Goal: Information Seeking & Learning: Learn about a topic

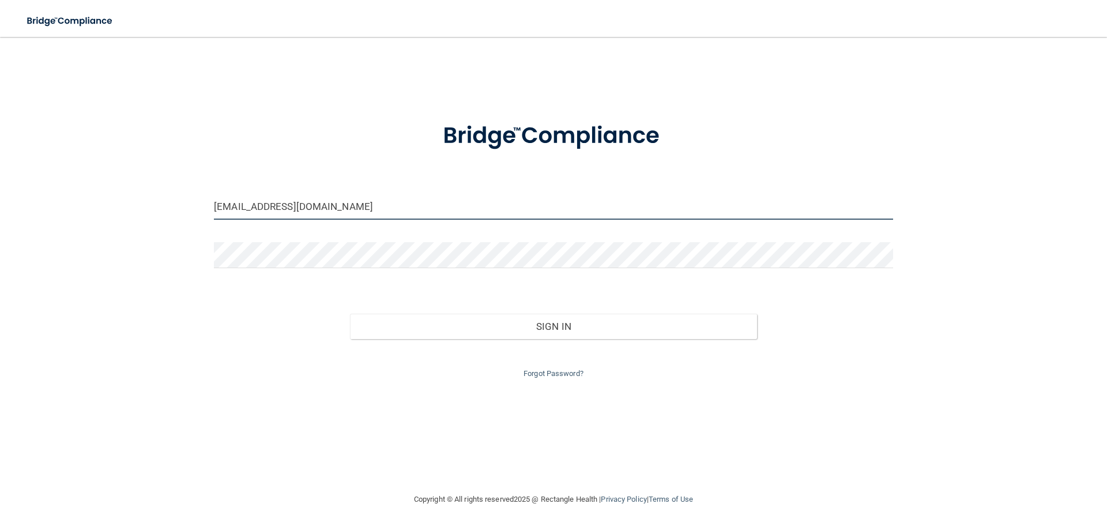
drag, startPoint x: 429, startPoint y: 204, endPoint x: 158, endPoint y: 211, distance: 271.1
click at [175, 224] on div "cpaigemiller@hotmail.com Invalid email/password. You don't have permission to a…" at bounding box center [553, 264] width 1061 height 432
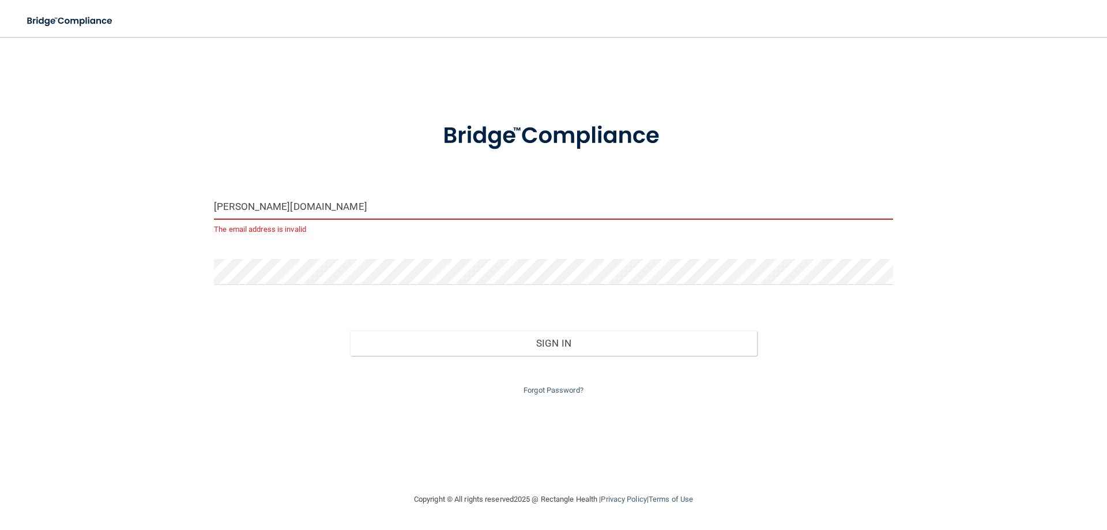
type input "[PERSON_NAME][EMAIL_ADDRESS][DOMAIN_NAME]"
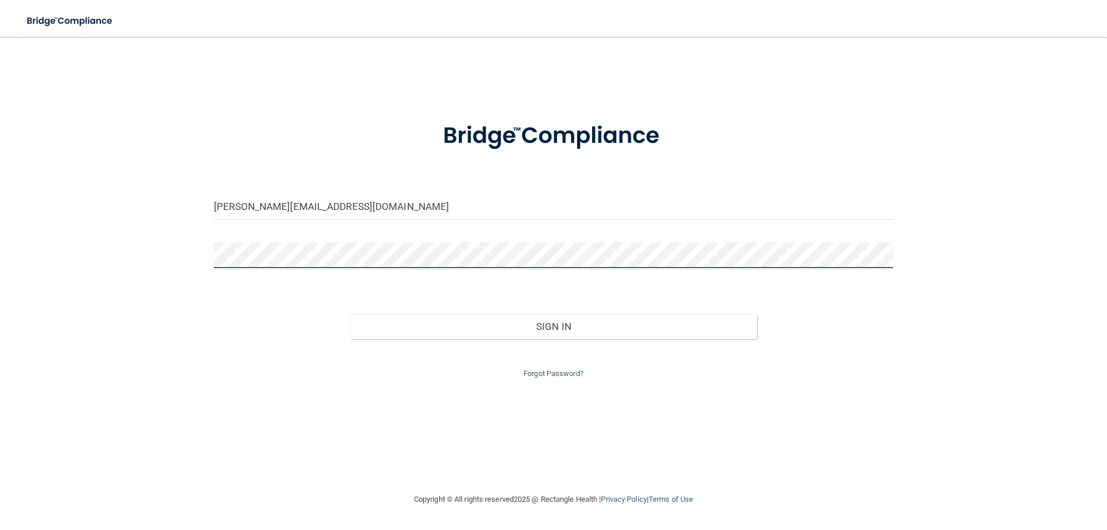
click at [205, 262] on div at bounding box center [553, 259] width 696 height 35
click at [350, 314] on button "Sign In" at bounding box center [554, 326] width 408 height 25
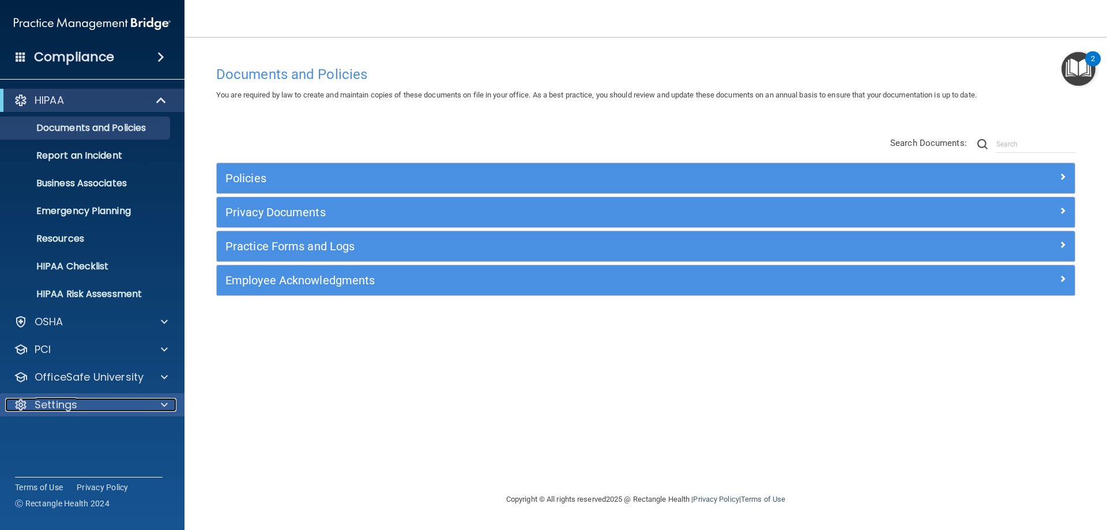
click at [48, 402] on p "Settings" at bounding box center [56, 405] width 43 height 14
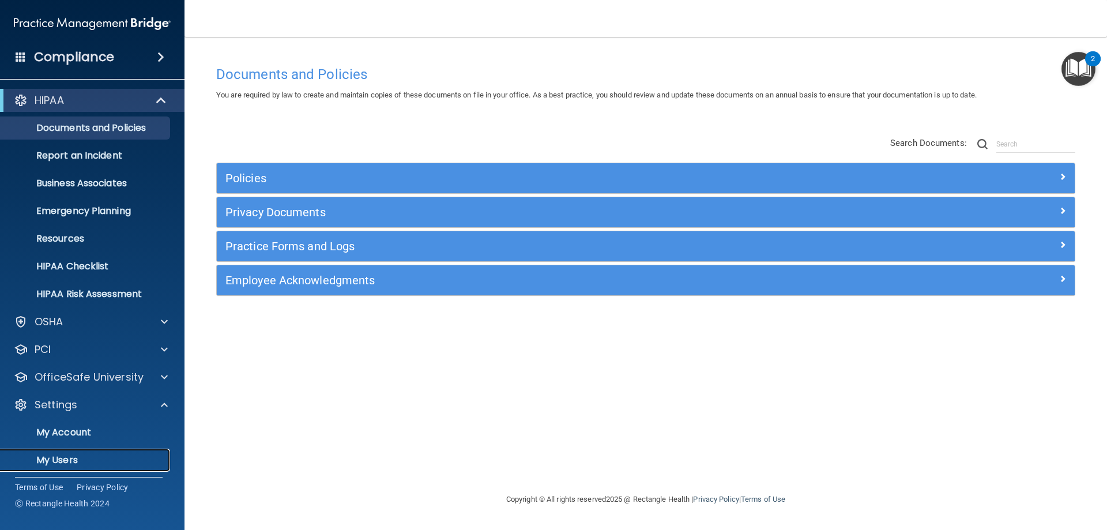
click at [54, 461] on p "My Users" at bounding box center [85, 460] width 157 height 12
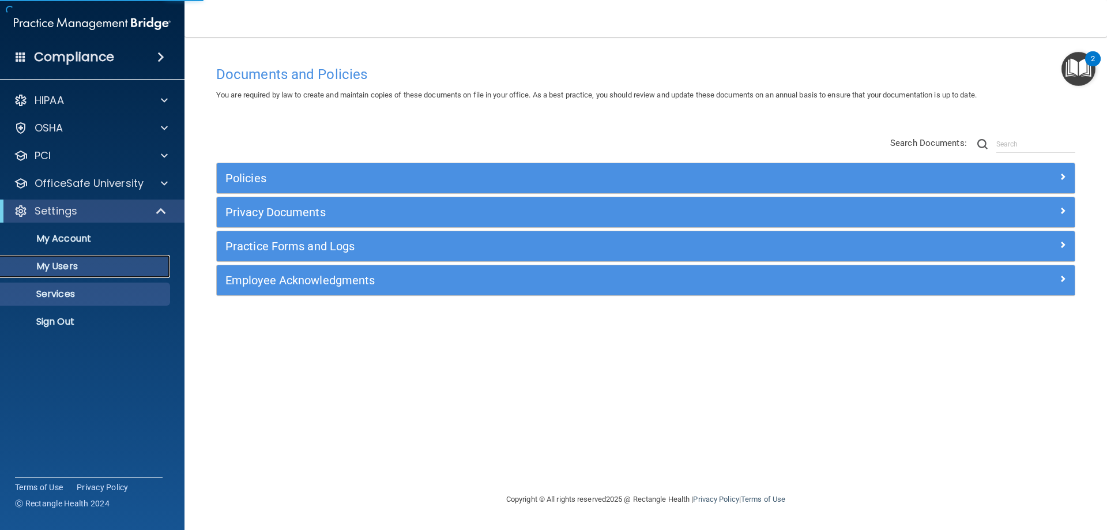
select select "20"
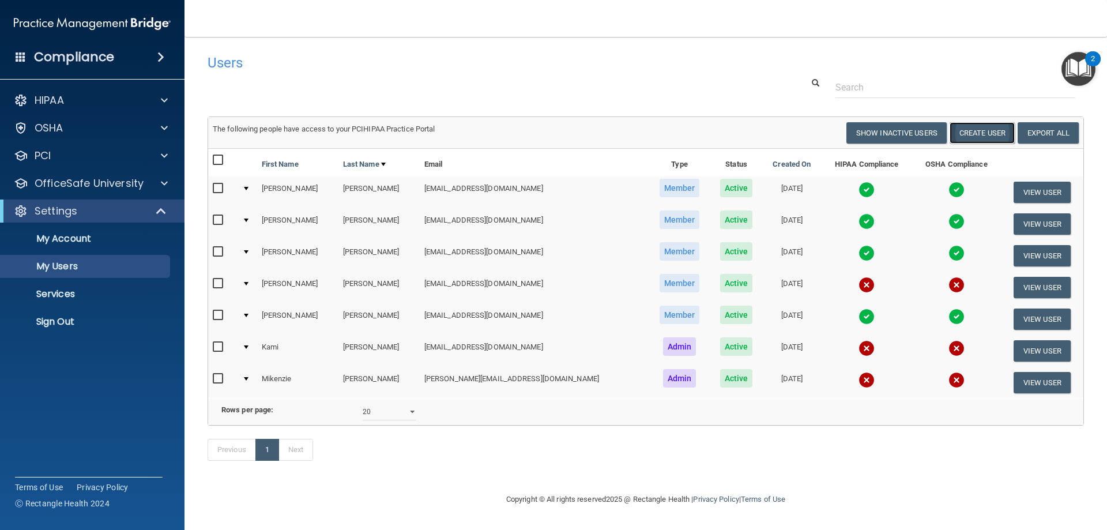
click at [966, 139] on button "Create User" at bounding box center [982, 132] width 65 height 21
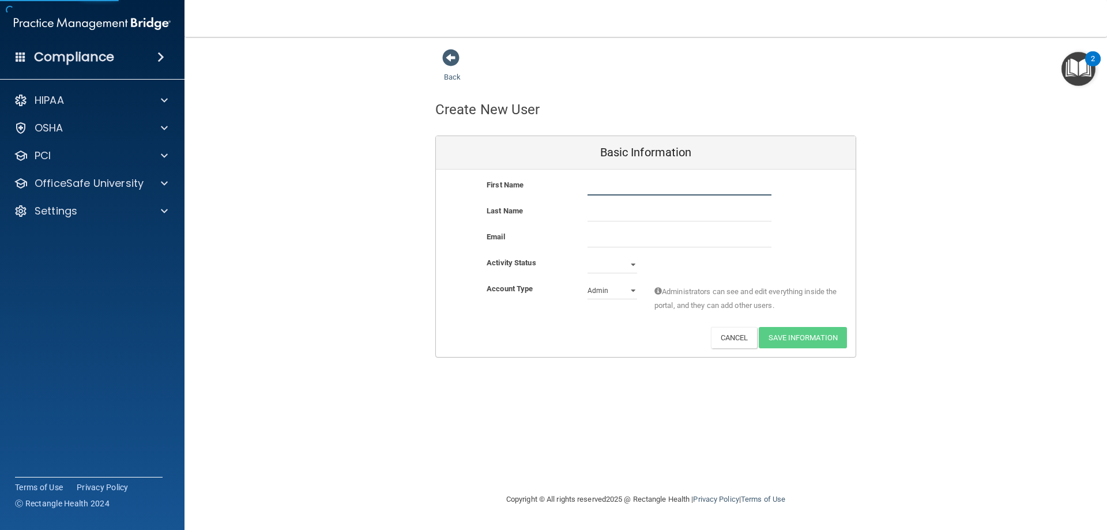
click at [638, 191] on input "text" at bounding box center [680, 186] width 184 height 17
type input "Stacie"
click at [632, 199] on div "First Name Stacie Stacie" at bounding box center [646, 191] width 420 height 26
click at [630, 207] on input "text" at bounding box center [680, 212] width 184 height 17
type input "Summers"
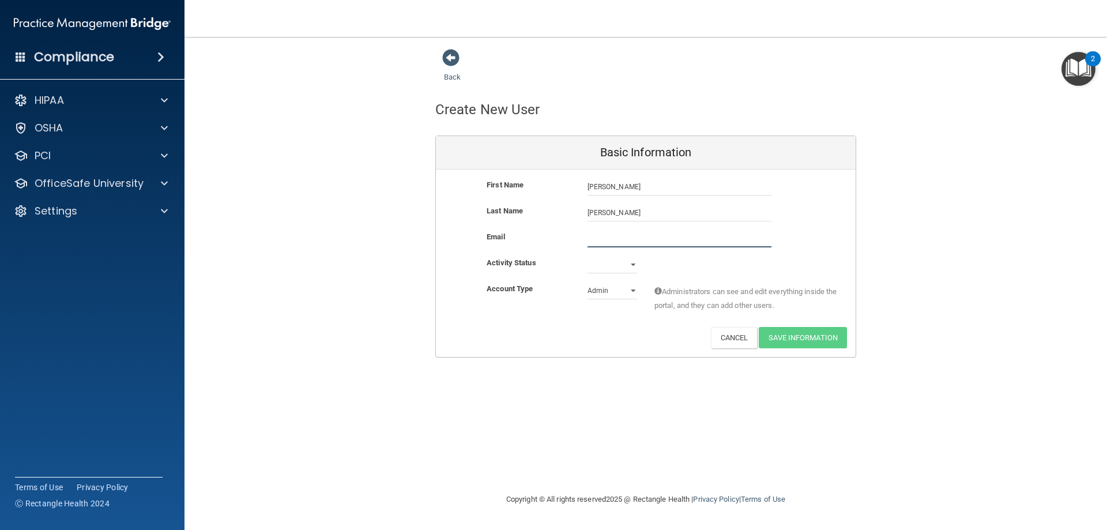
click at [609, 240] on input "email" at bounding box center [680, 238] width 184 height 17
type input "Ssummers9860@gmail.com"
click at [633, 262] on select "Active Inactive" at bounding box center [613, 266] width 50 height 17
select select "active"
click at [588, 256] on select "Active Inactive" at bounding box center [613, 264] width 50 height 17
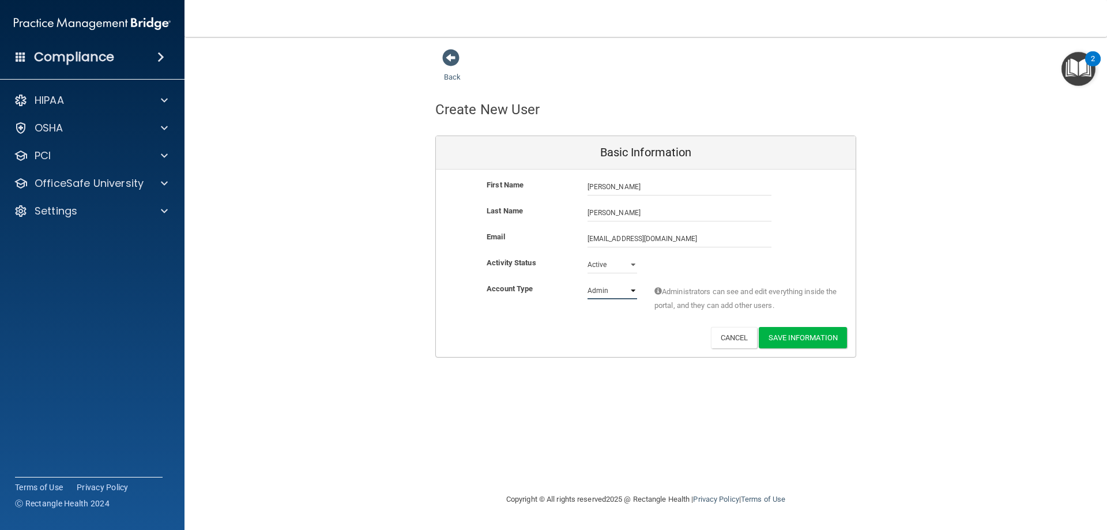
click at [632, 291] on select "Admin Member" at bounding box center [613, 290] width 50 height 17
select select "practice_member"
click at [588, 282] on select "Admin Member" at bounding box center [613, 290] width 50 height 17
click at [785, 340] on button "Save Information" at bounding box center [803, 337] width 88 height 21
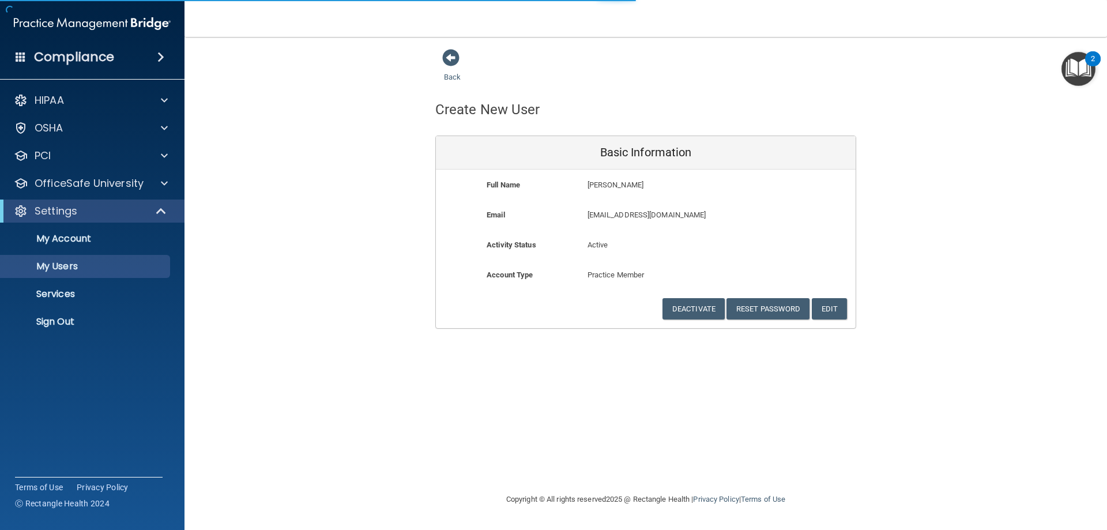
select select "20"
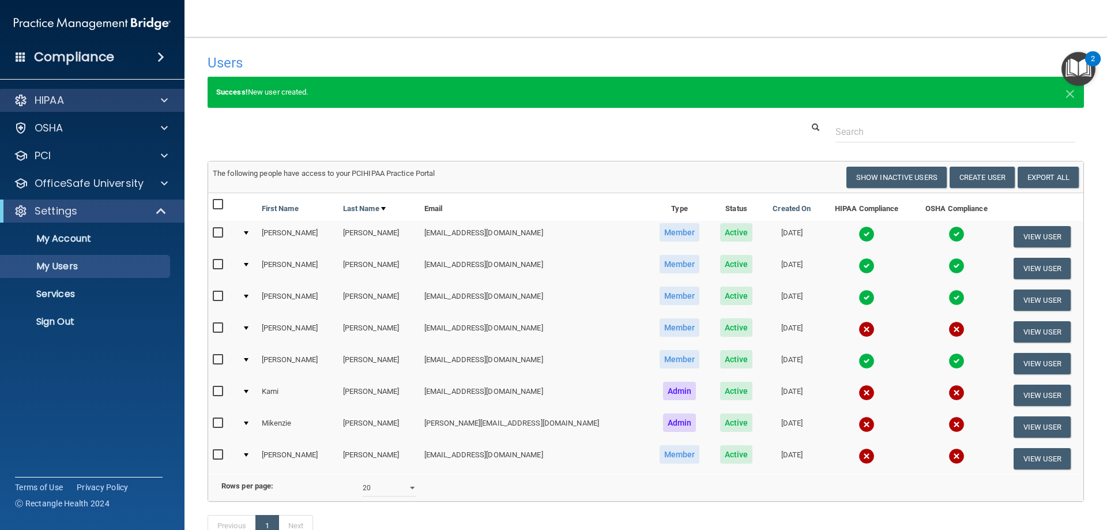
click at [57, 89] on div "HIPAA" at bounding box center [92, 100] width 185 height 23
click at [96, 104] on div "HIPAA" at bounding box center [76, 100] width 143 height 14
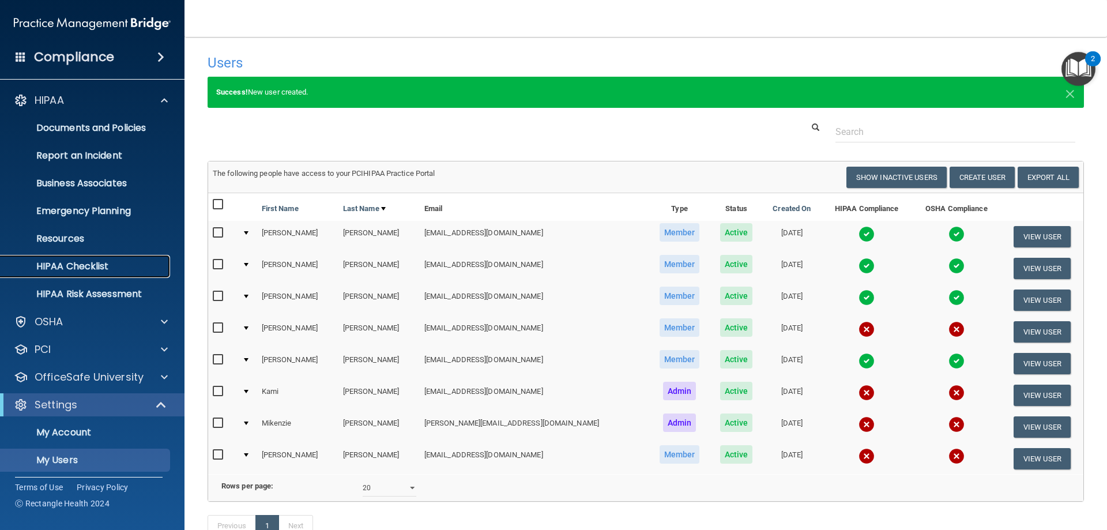
click at [96, 272] on p "HIPAA Checklist" at bounding box center [85, 267] width 157 height 12
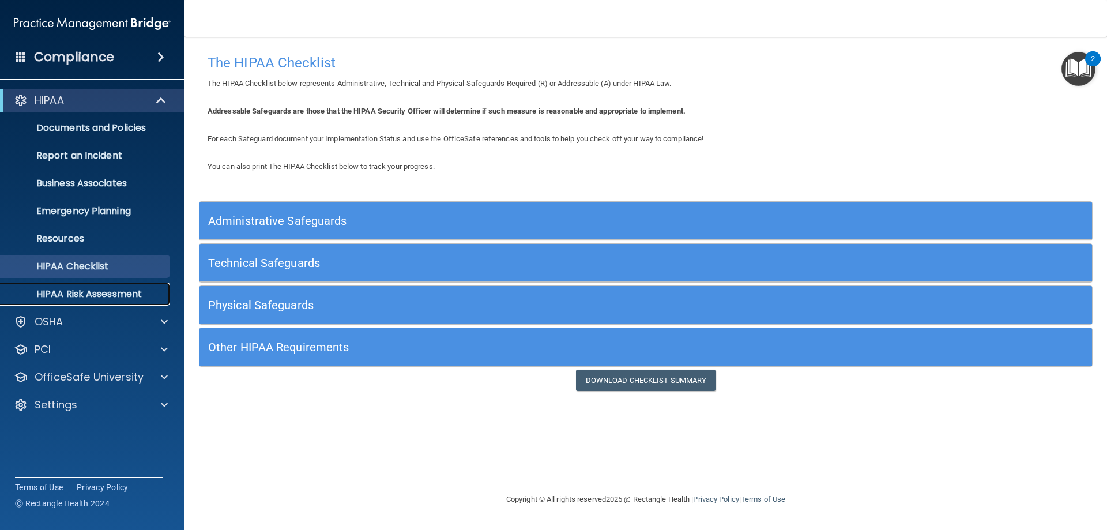
click at [106, 292] on p "HIPAA Risk Assessment" at bounding box center [85, 294] width 157 height 12
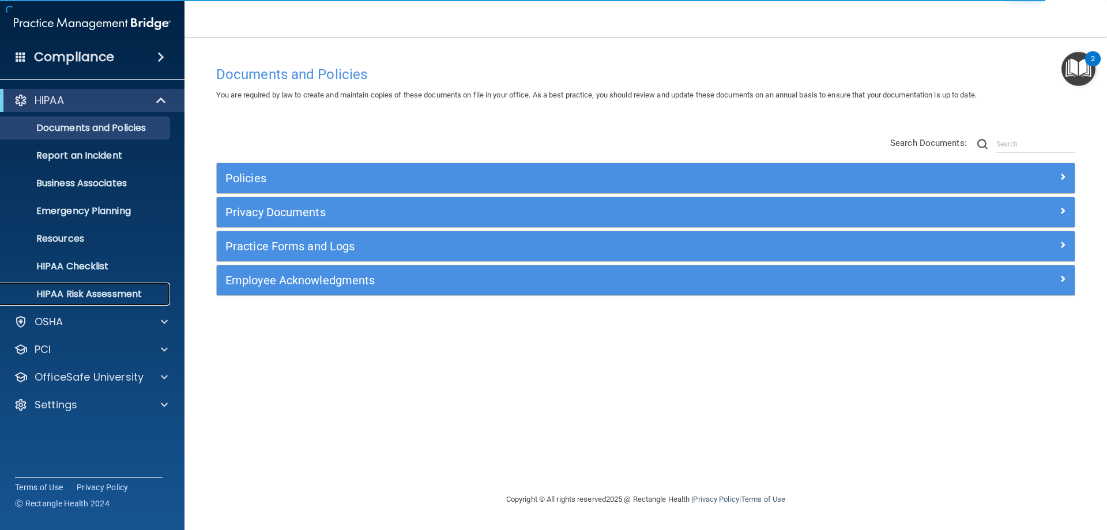
click at [80, 291] on p "HIPAA Risk Assessment" at bounding box center [85, 294] width 157 height 12
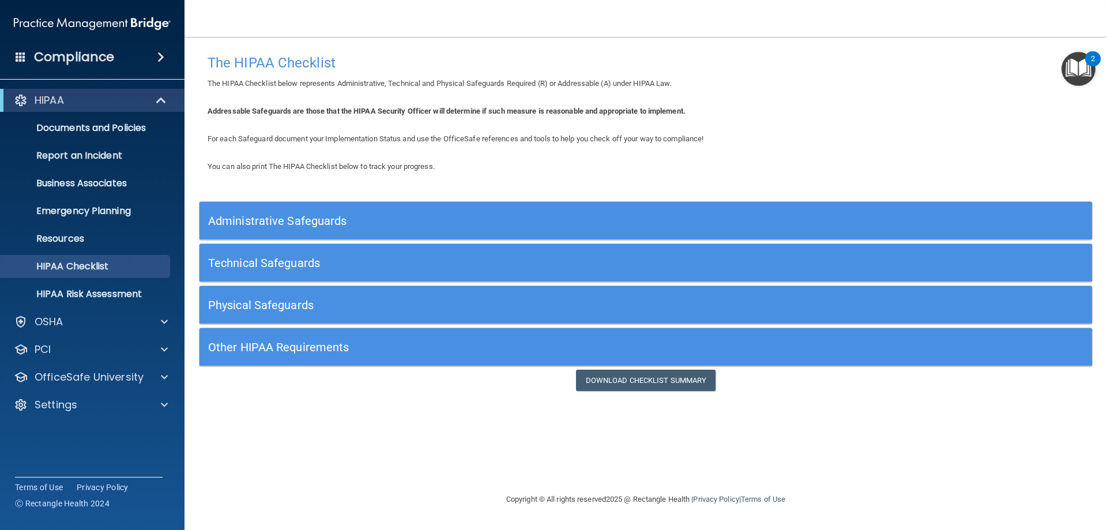
click at [295, 226] on h5 "Administrative Safeguards" at bounding box center [534, 220] width 652 height 13
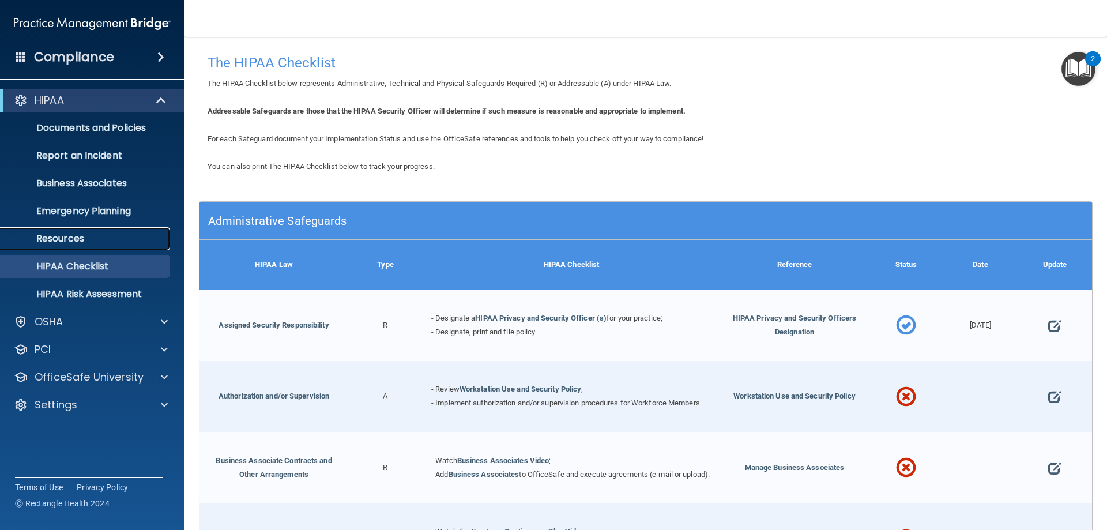
click at [82, 235] on p "Resources" at bounding box center [85, 239] width 157 height 12
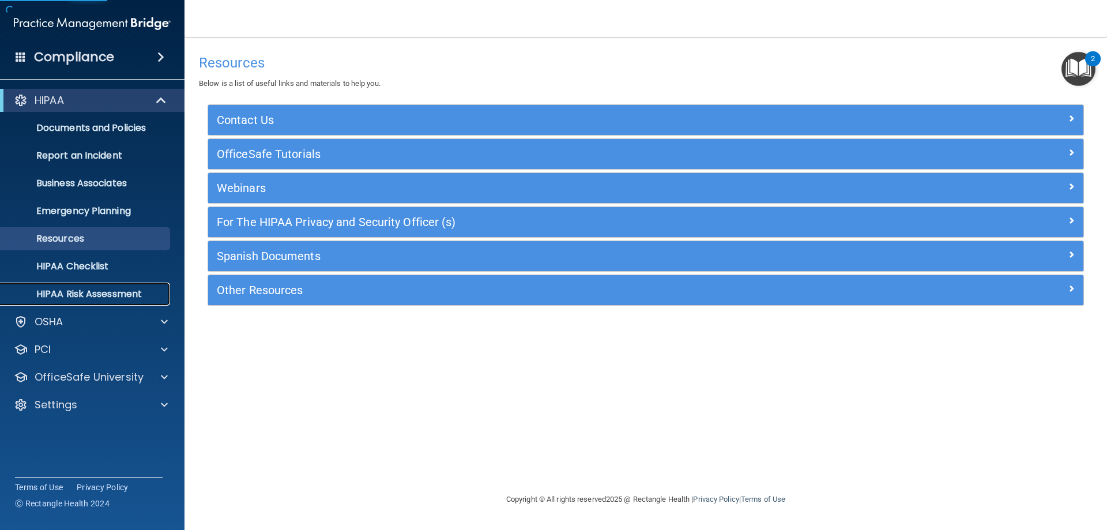
click at [94, 288] on p "HIPAA Risk Assessment" at bounding box center [85, 294] width 157 height 12
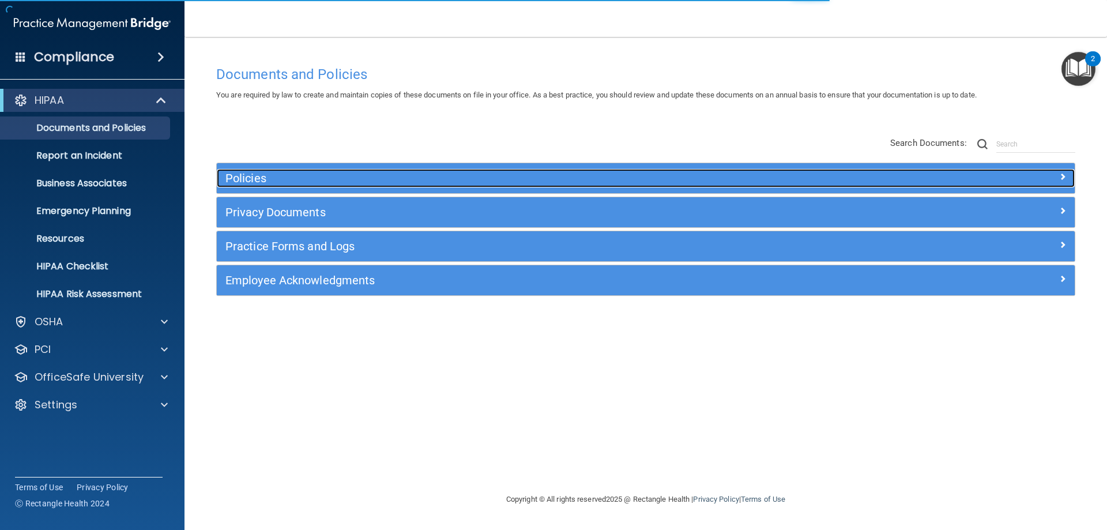
click at [260, 178] on h5 "Policies" at bounding box center [538, 178] width 626 height 13
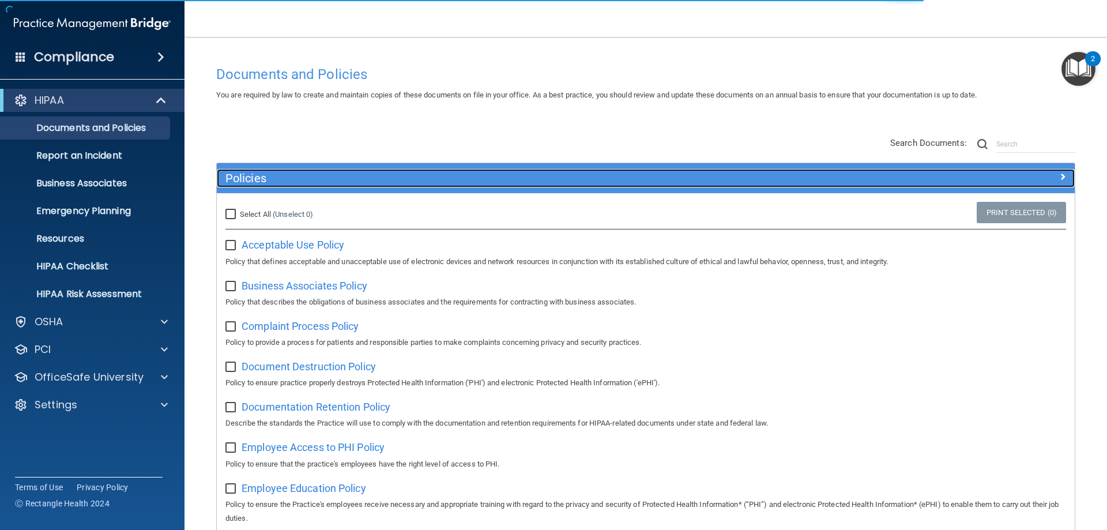
click at [260, 178] on h5 "Policies" at bounding box center [538, 178] width 626 height 13
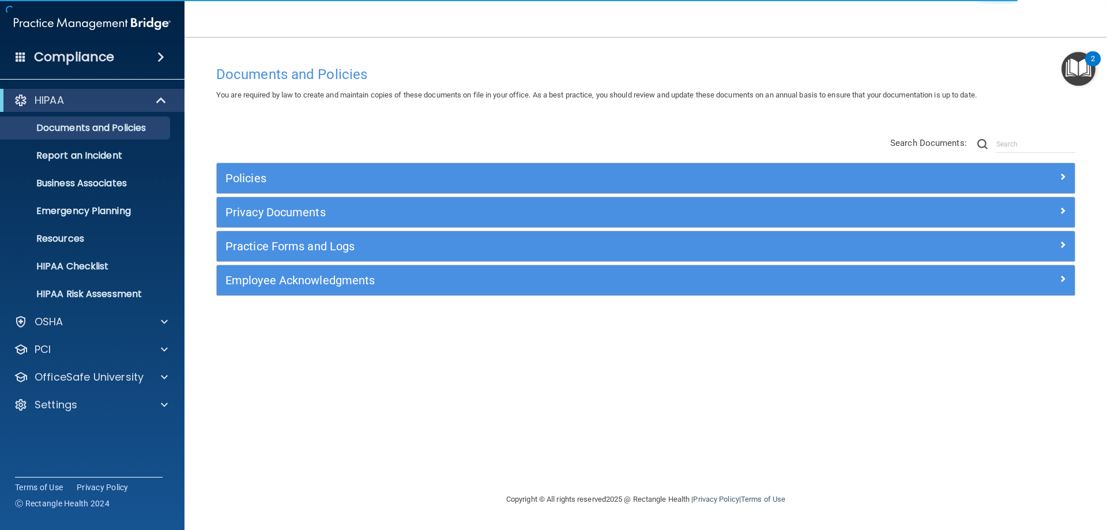
click at [110, 57] on h4 "Compliance" at bounding box center [74, 57] width 80 height 16
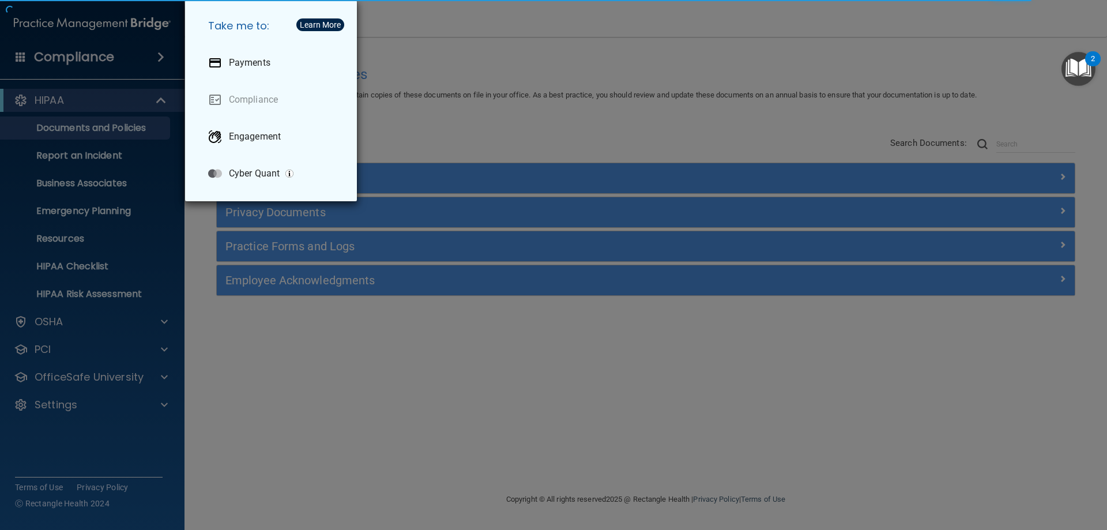
click at [110, 57] on div "Take me to: Payments Compliance Engagement Cyber Quant" at bounding box center [553, 265] width 1107 height 530
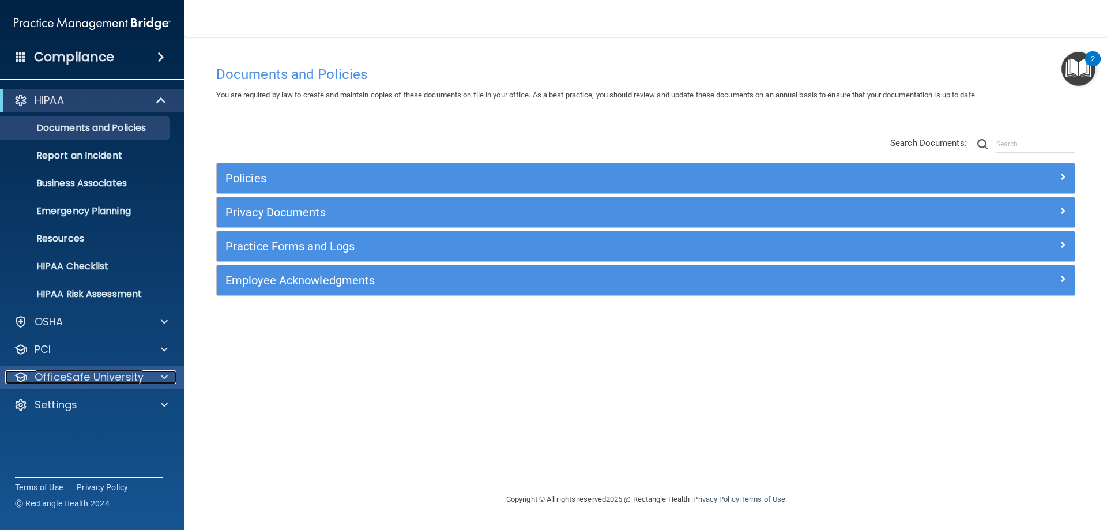
click at [159, 379] on div at bounding box center [162, 377] width 29 height 14
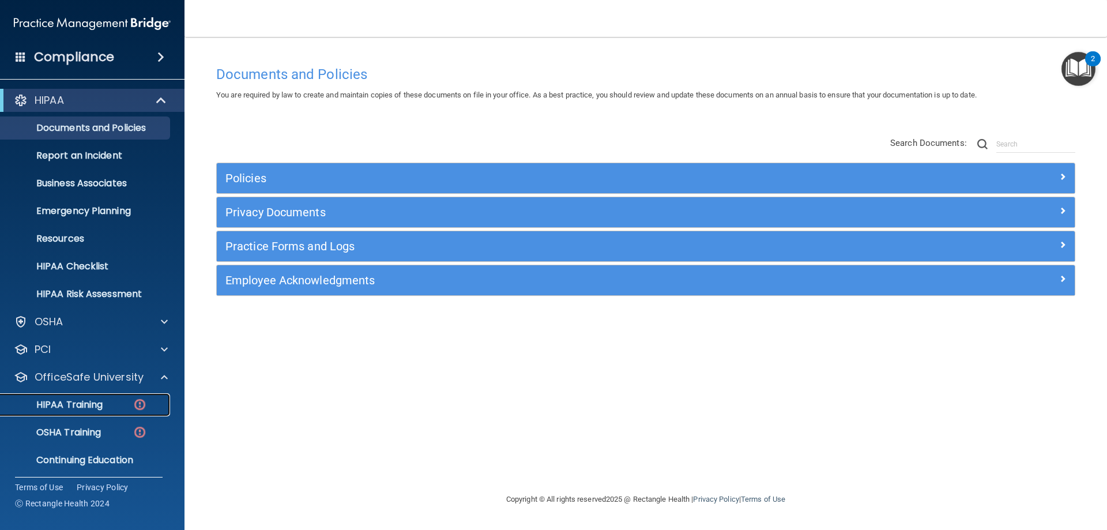
click at [130, 409] on div "HIPAA Training" at bounding box center [85, 405] width 157 height 12
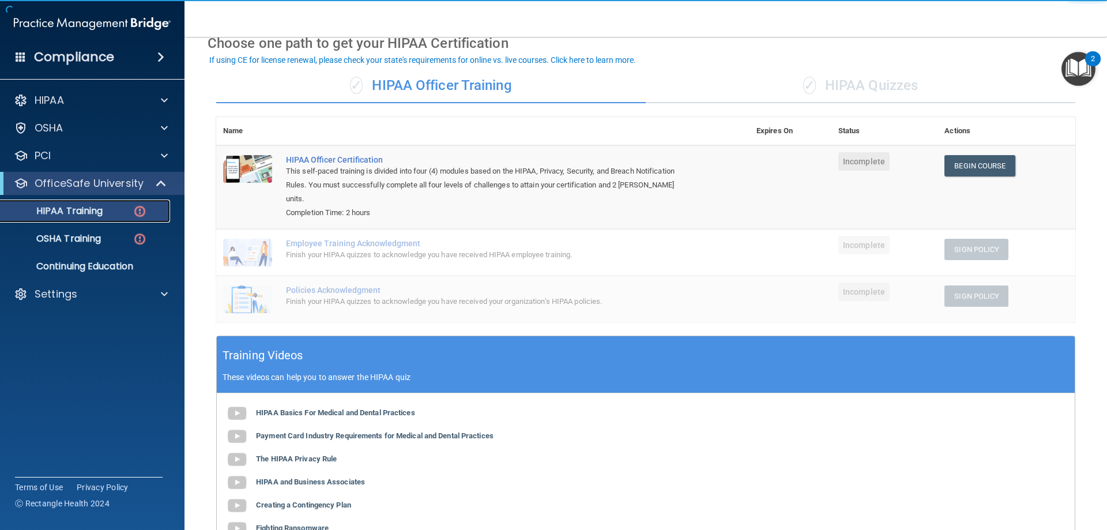
scroll to position [115, 0]
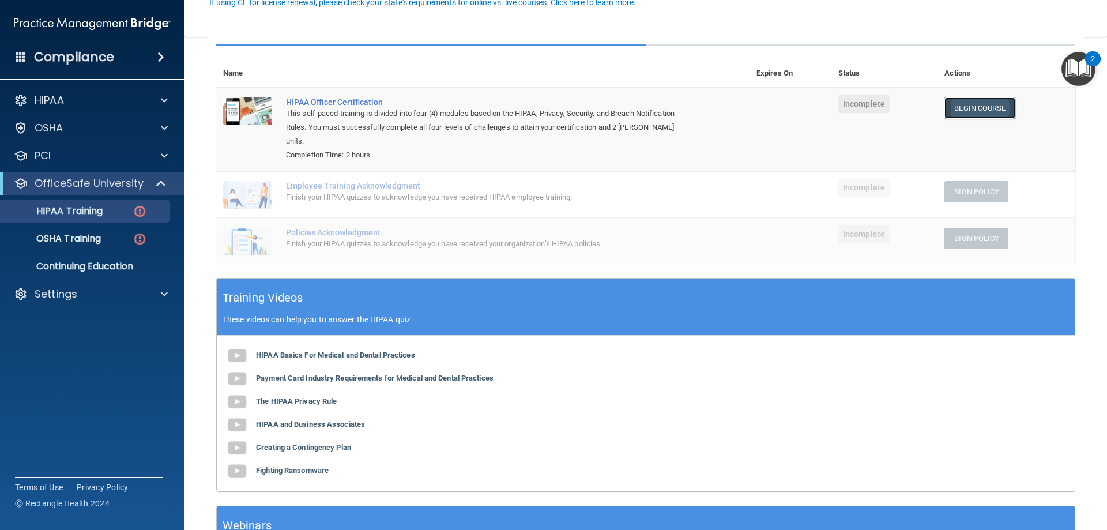
click at [951, 111] on link "Begin Course" at bounding box center [979, 107] width 70 height 21
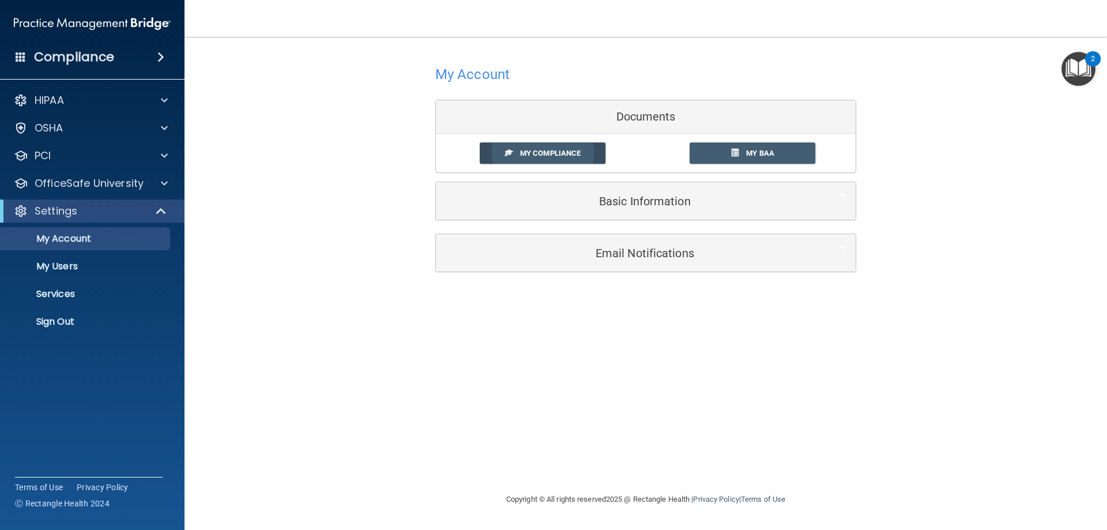
click at [579, 155] on span "My Compliance" at bounding box center [550, 153] width 61 height 9
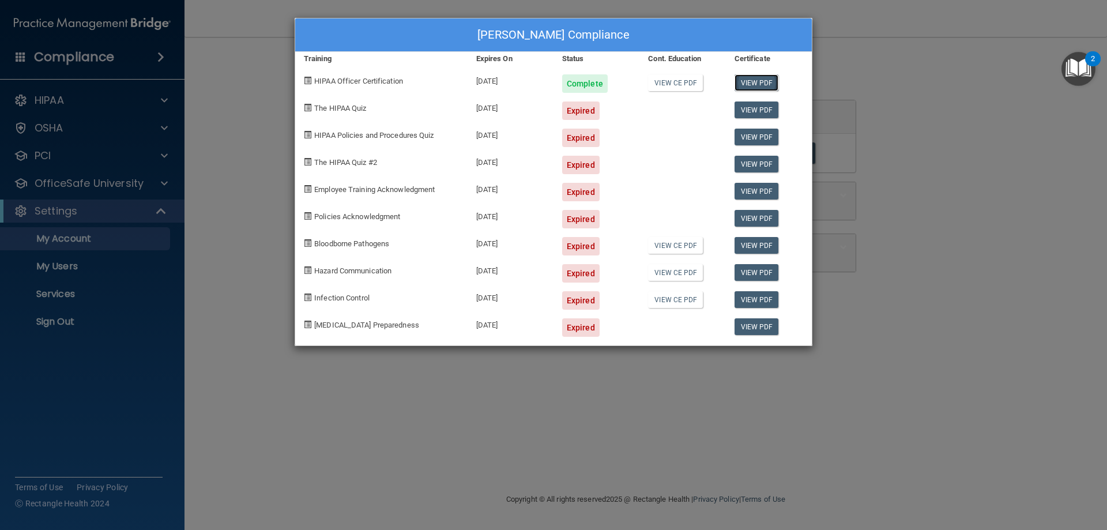
click at [754, 81] on link "View PDF" at bounding box center [757, 82] width 44 height 17
click at [262, 100] on div "Mikenzie Stanchfield's Compliance Training Expires On Status Cont. Education Ce…" at bounding box center [553, 265] width 1107 height 530
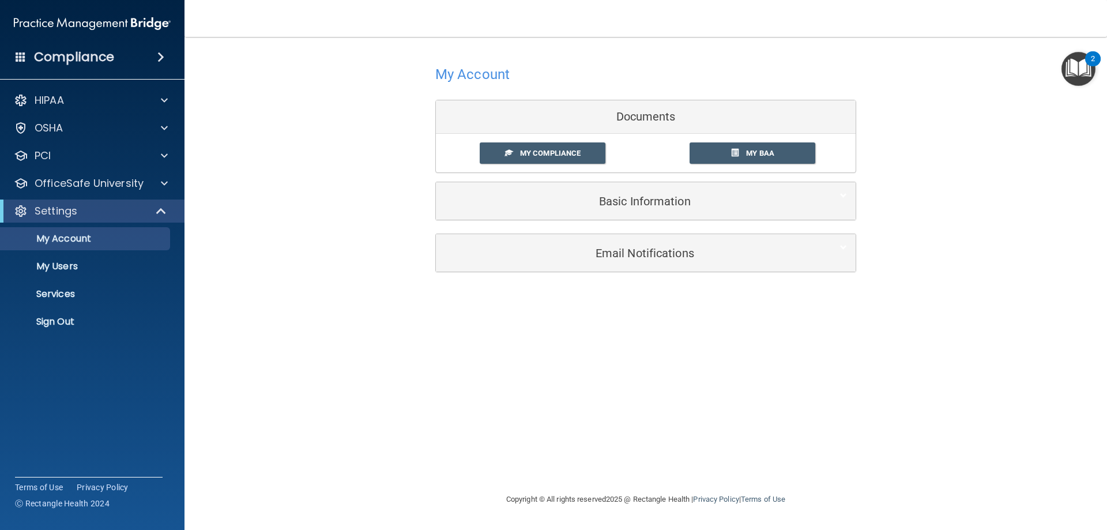
click at [166, 203] on div "Settings" at bounding box center [92, 210] width 185 height 23
click at [161, 210] on span at bounding box center [162, 211] width 10 height 14
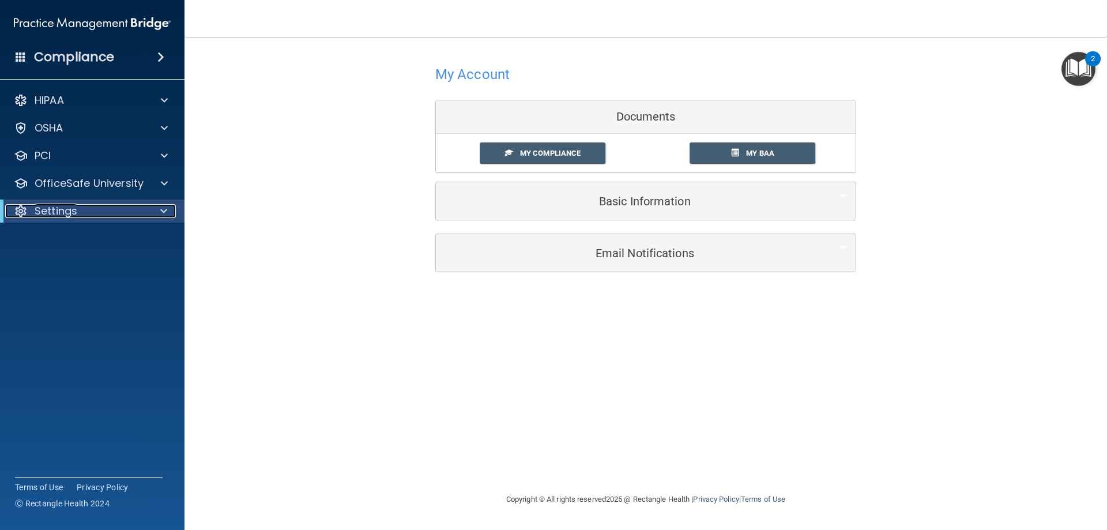
click at [160, 210] on span at bounding box center [163, 211] width 7 height 14
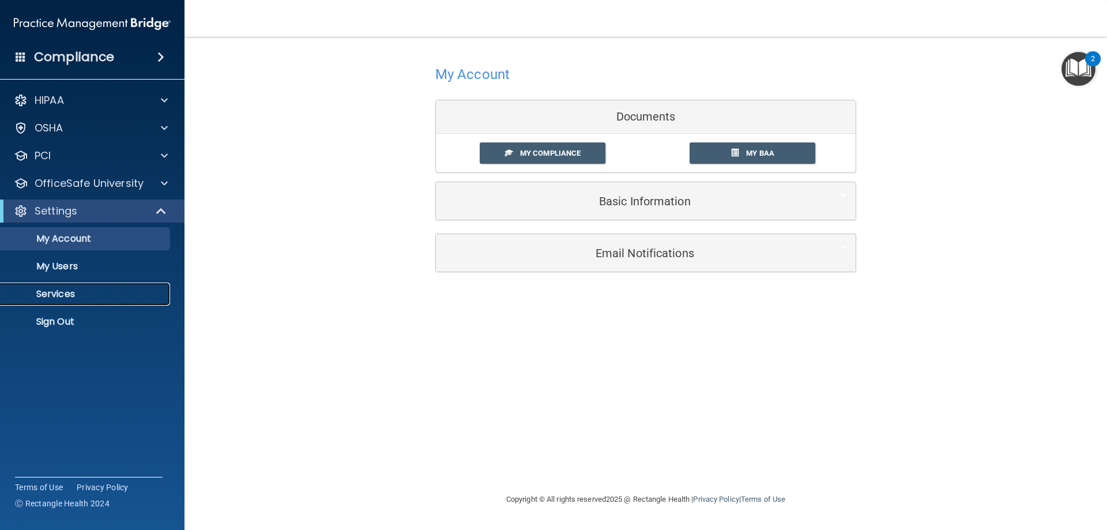
click at [71, 296] on p "Services" at bounding box center [85, 294] width 157 height 12
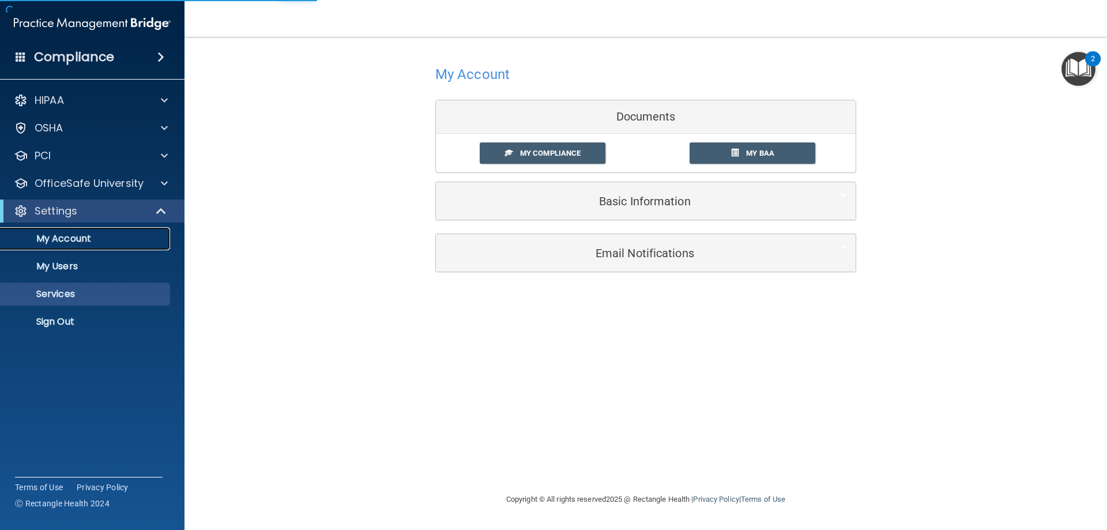
click at [90, 240] on p "My Account" at bounding box center [85, 239] width 157 height 12
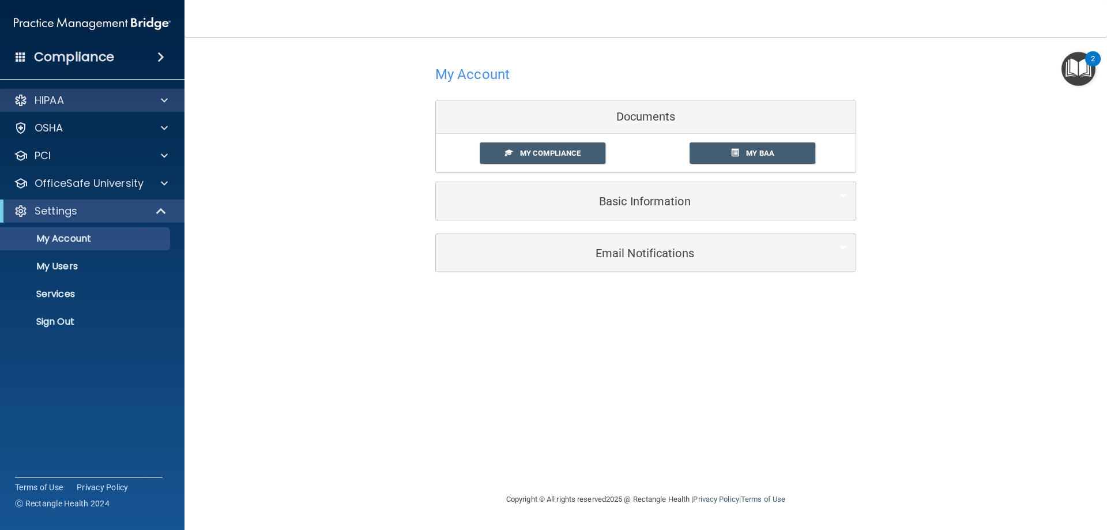
click at [169, 92] on div "HIPAA" at bounding box center [92, 100] width 185 height 23
click at [162, 101] on span at bounding box center [164, 100] width 7 height 14
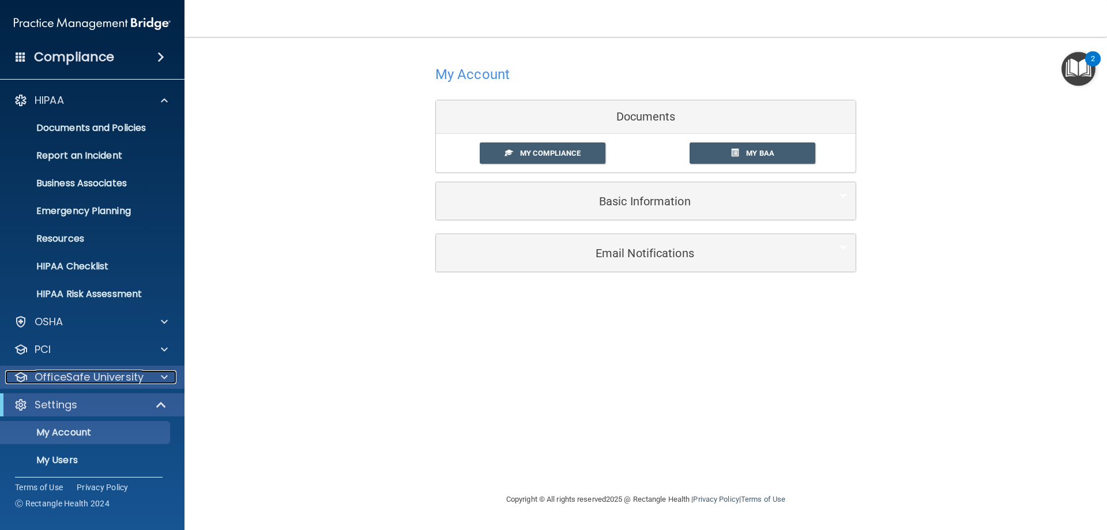
click at [161, 375] on span at bounding box center [164, 377] width 7 height 14
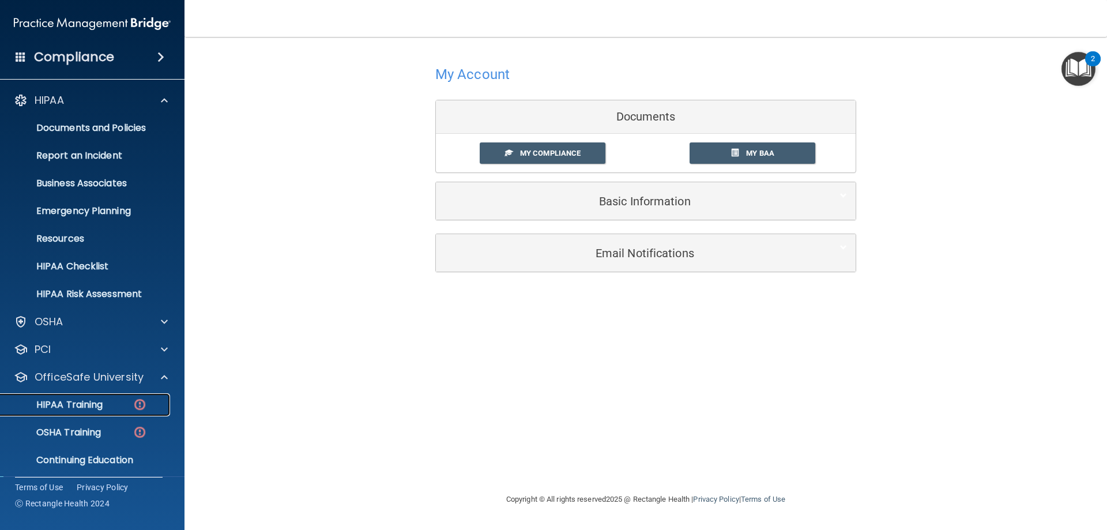
click at [138, 403] on img at bounding box center [140, 404] width 14 height 14
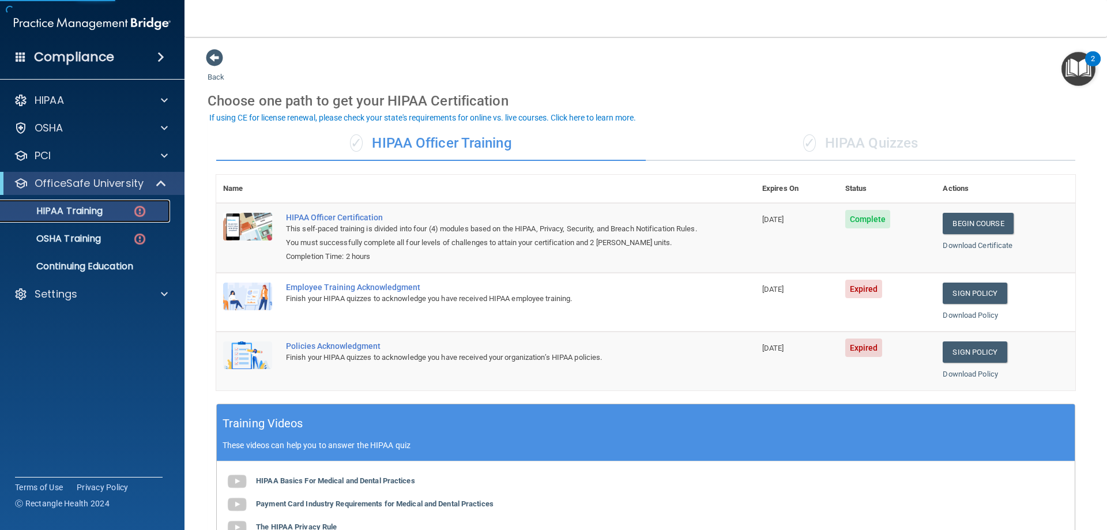
scroll to position [58, 0]
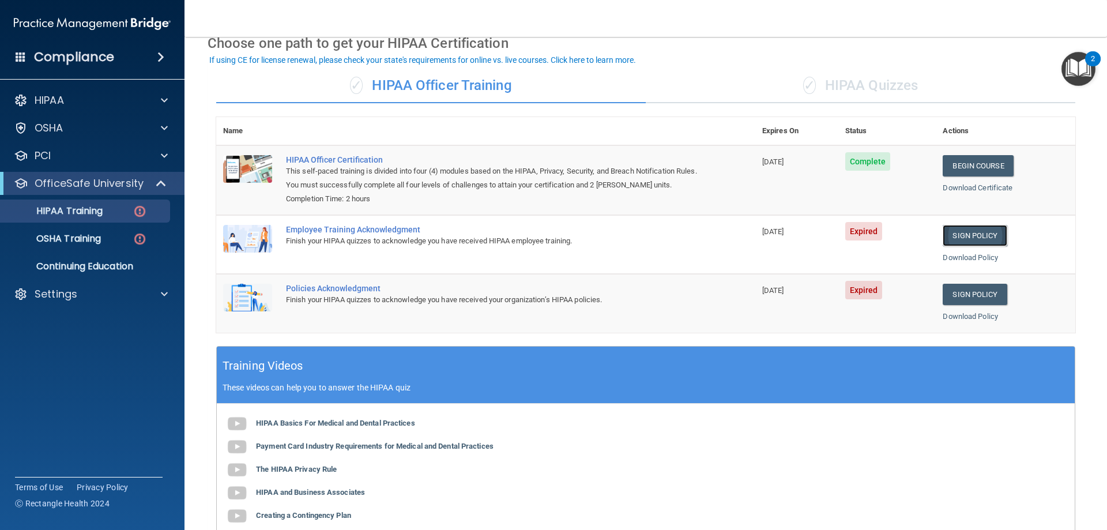
click at [984, 236] on link "Sign Policy" at bounding box center [975, 235] width 64 height 21
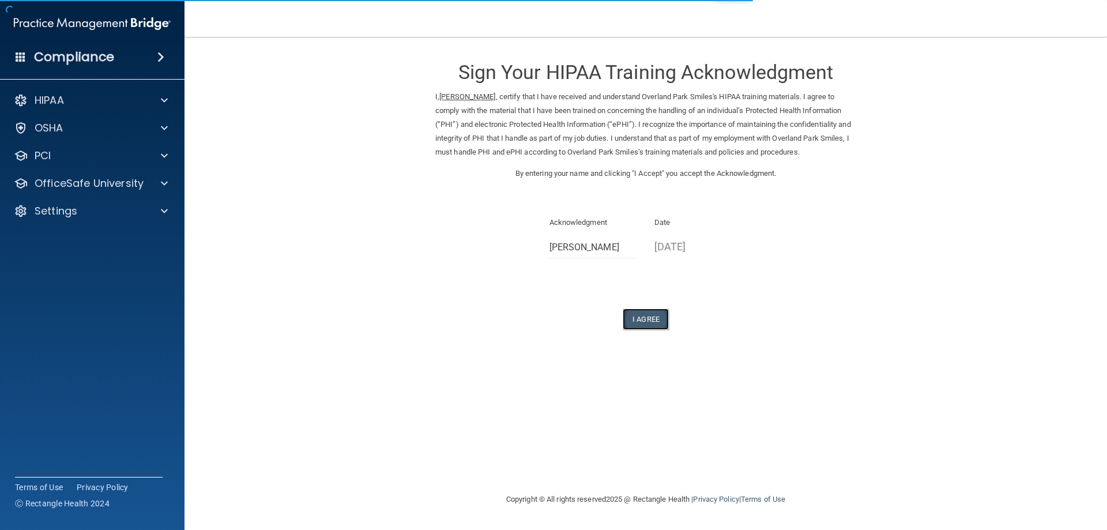
click at [657, 330] on button "I Agree" at bounding box center [646, 318] width 46 height 21
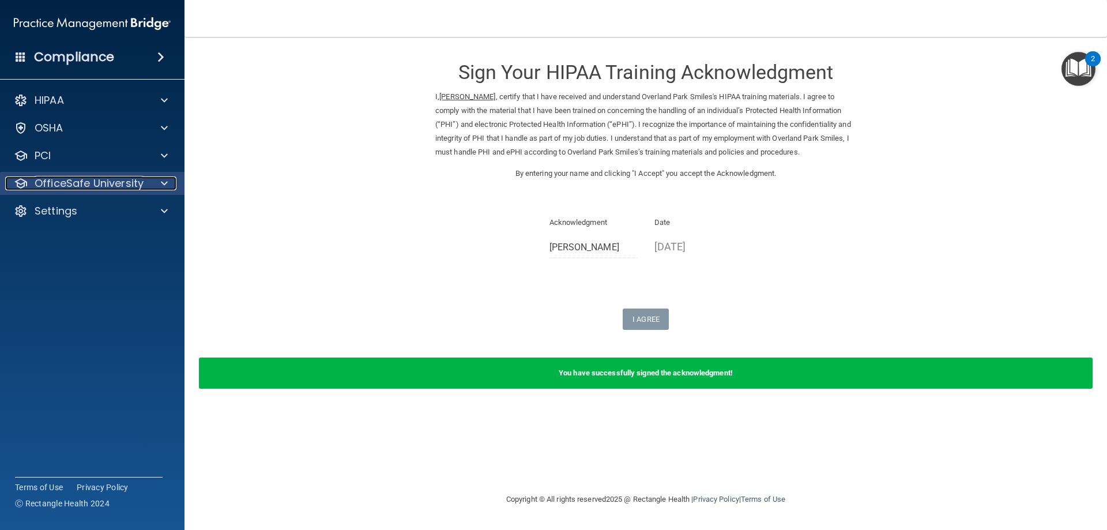
click at [169, 177] on div at bounding box center [162, 183] width 29 height 14
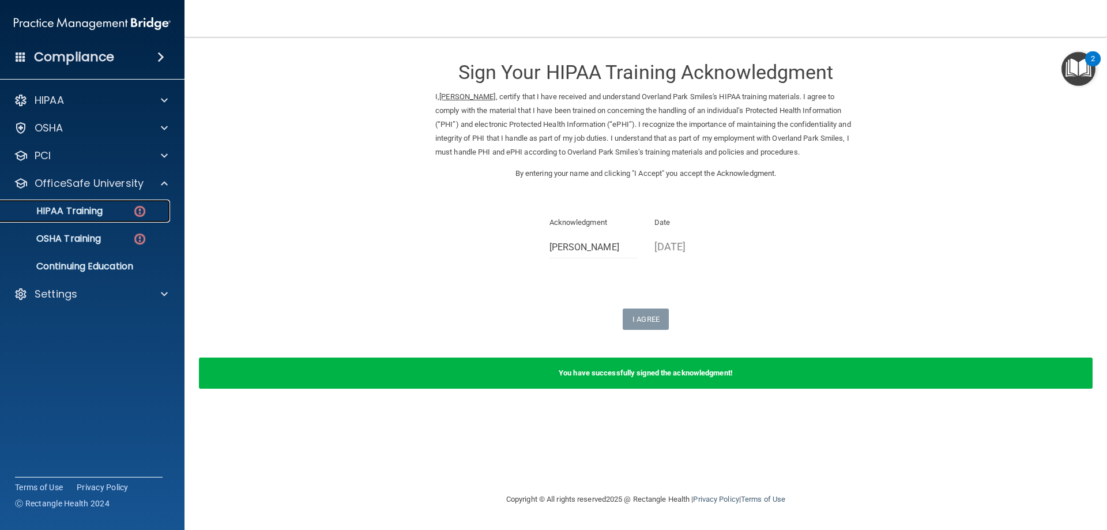
click at [144, 206] on img at bounding box center [140, 211] width 14 height 14
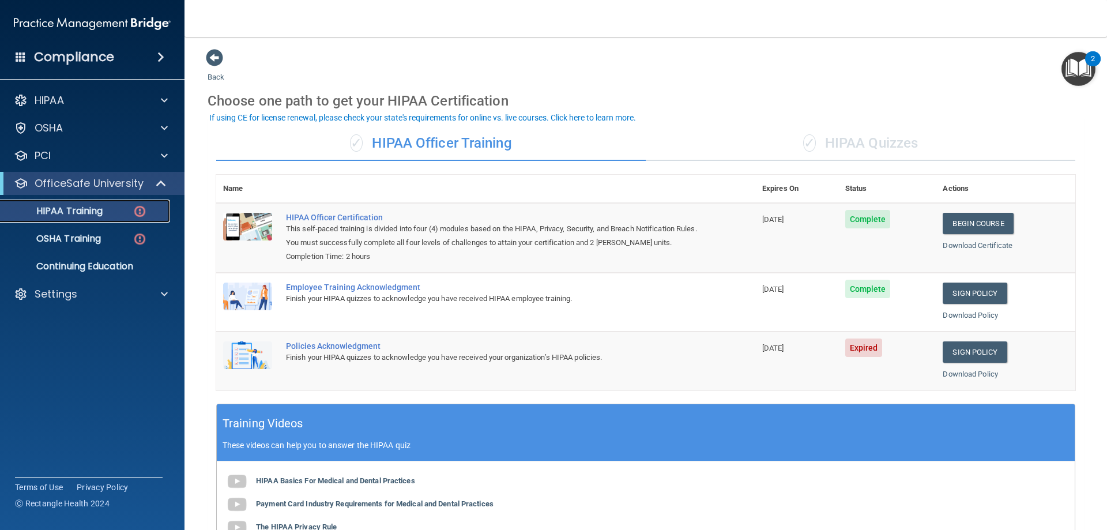
scroll to position [58, 0]
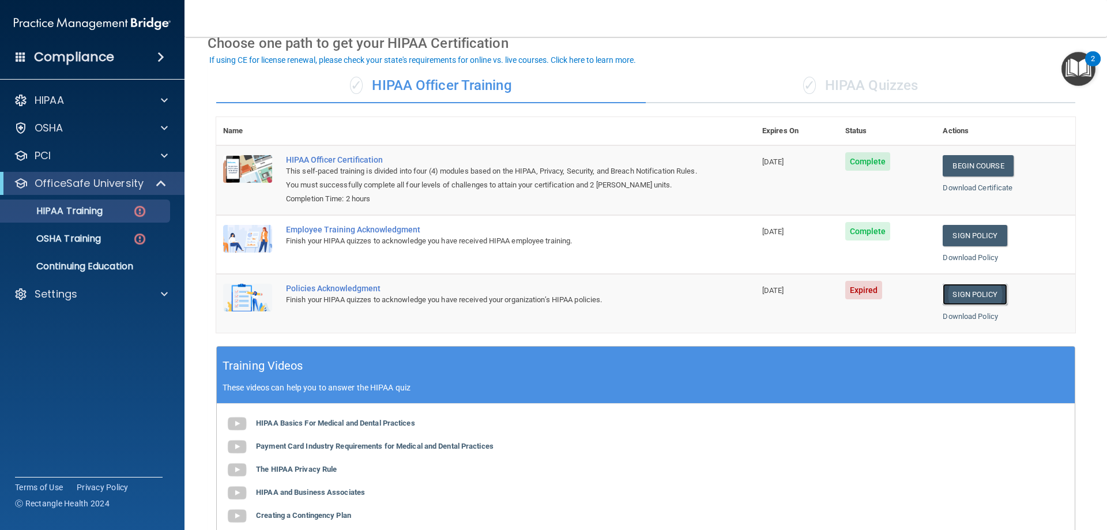
click at [967, 296] on link "Sign Policy" at bounding box center [975, 294] width 64 height 21
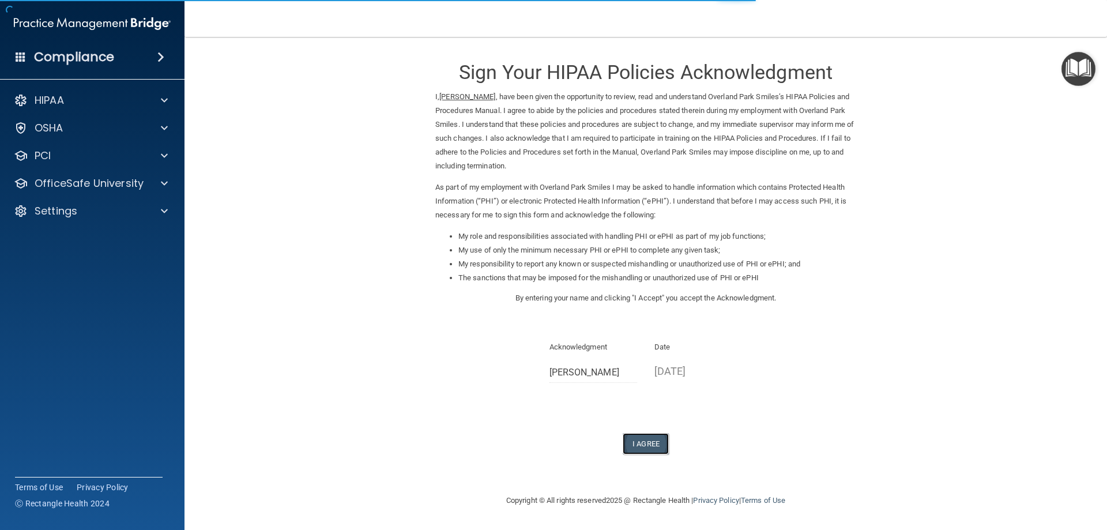
click at [653, 445] on button "I Agree" at bounding box center [646, 443] width 46 height 21
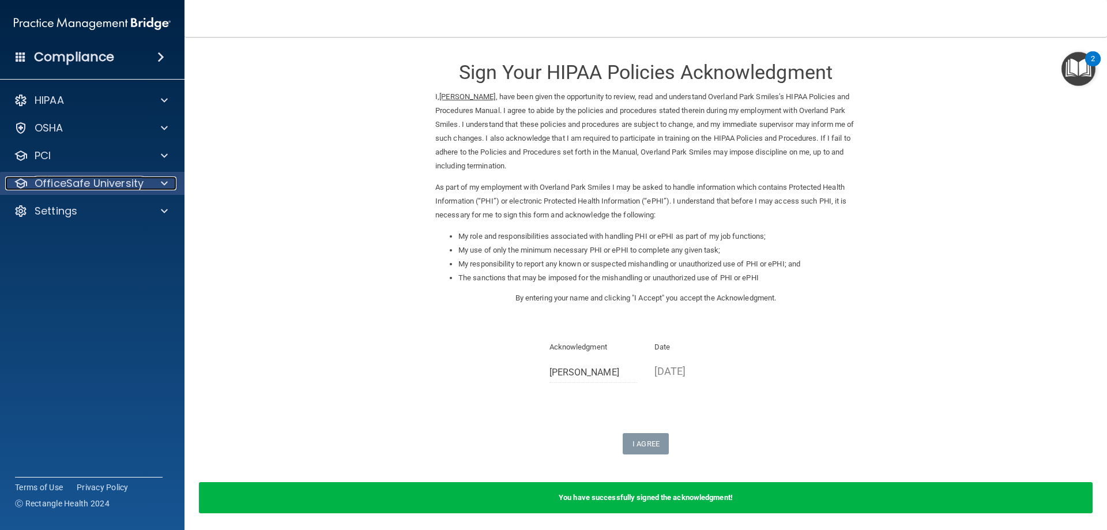
click at [165, 181] on span at bounding box center [164, 183] width 7 height 14
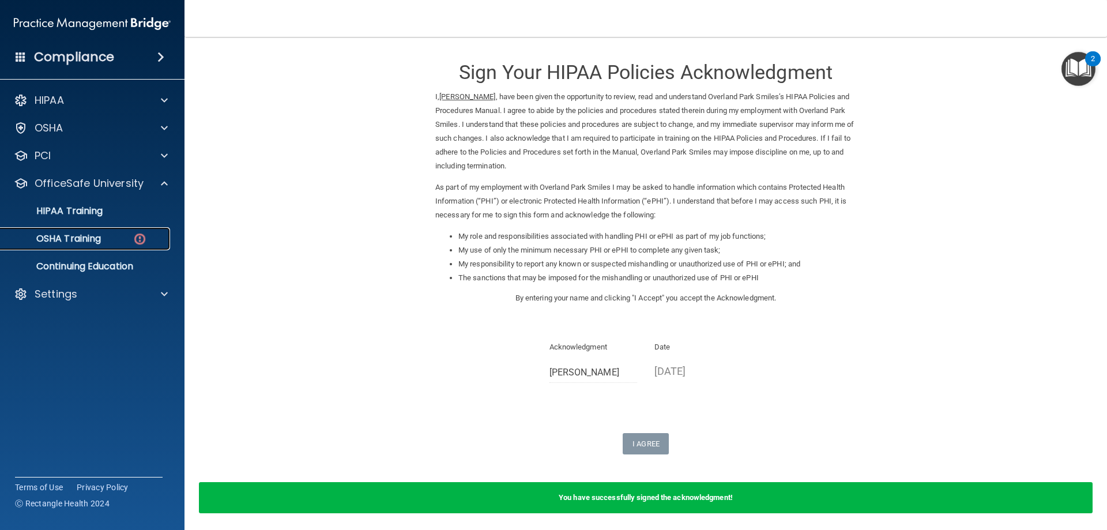
click at [142, 237] on img at bounding box center [140, 239] width 14 height 14
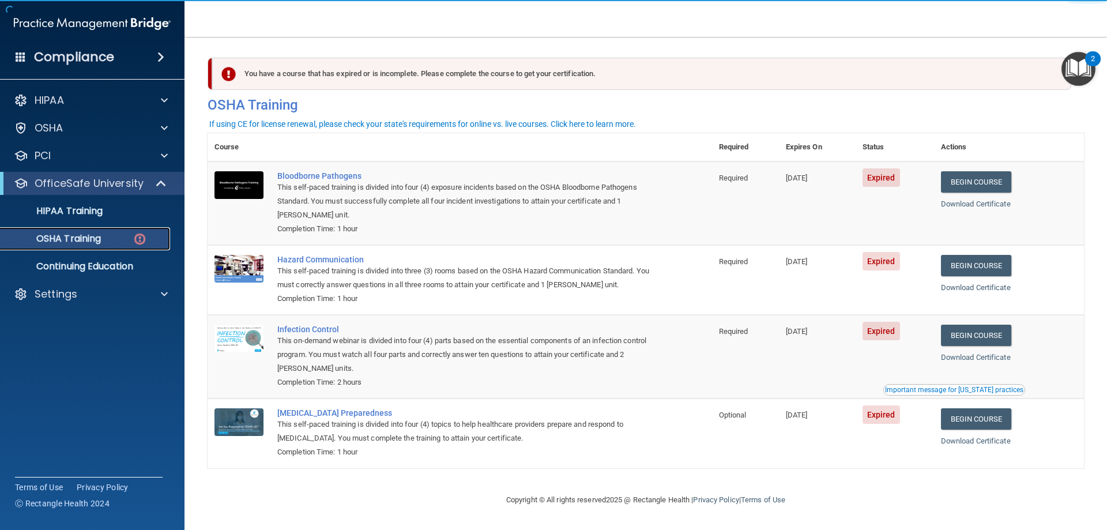
scroll to position [1, 0]
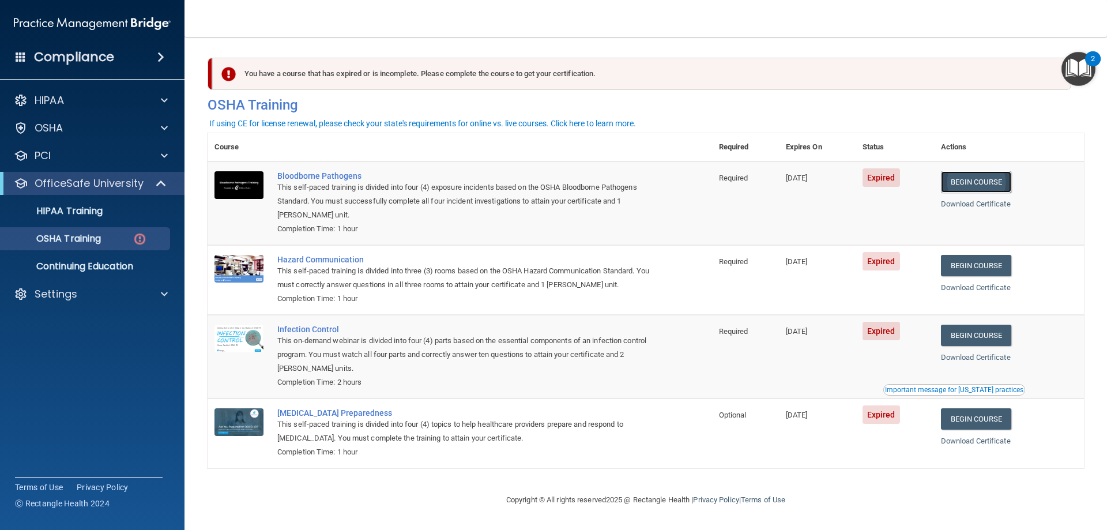
click at [974, 177] on link "Begin Course" at bounding box center [976, 181] width 70 height 21
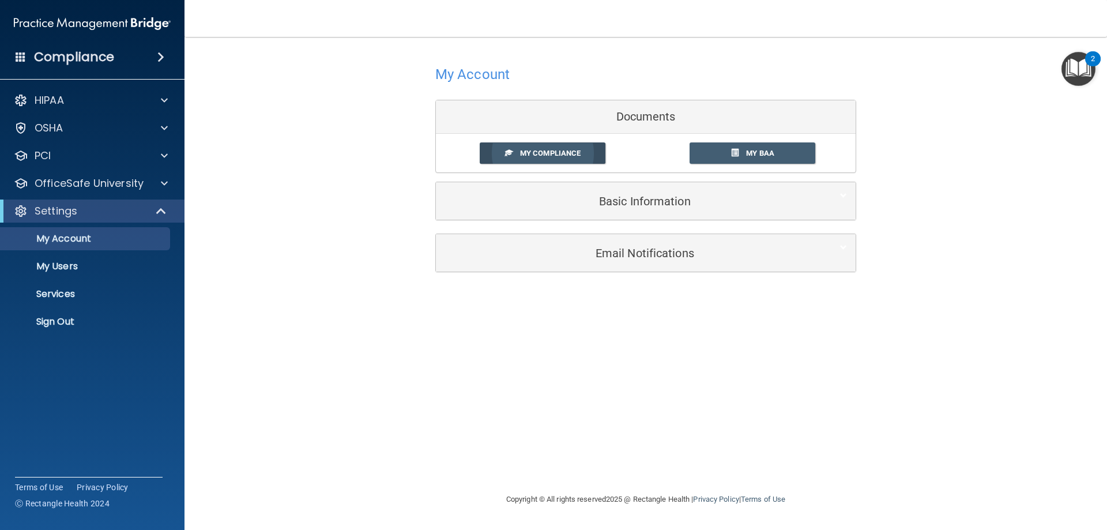
click at [533, 152] on span "My Compliance" at bounding box center [550, 153] width 61 height 9
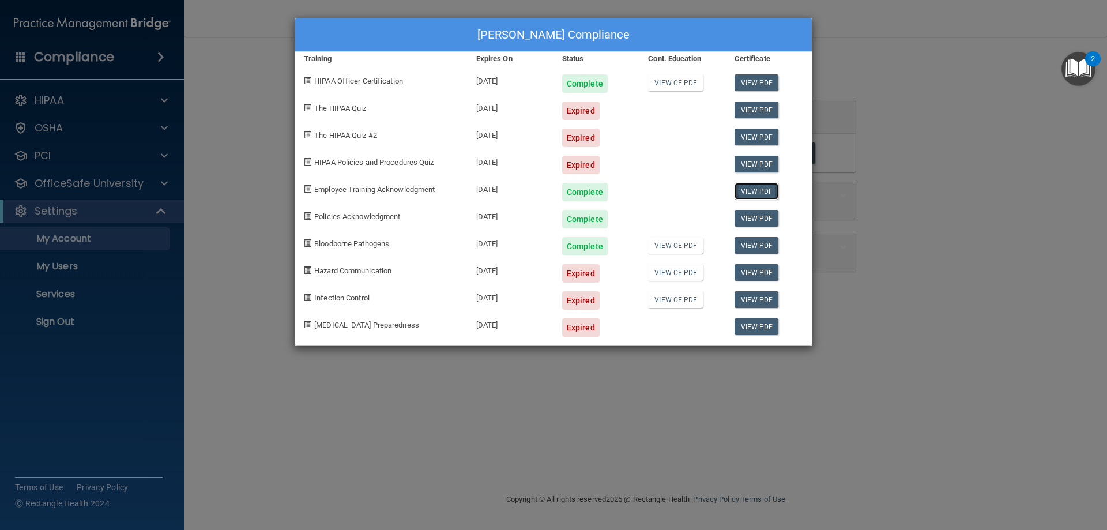
click at [758, 192] on link "View PDF" at bounding box center [757, 191] width 44 height 17
click at [750, 242] on link "View PDF" at bounding box center [757, 245] width 44 height 17
click at [187, 26] on div "Mikenzie Stanchfield's Compliance Training Expires On Status Cont. Education Ce…" at bounding box center [553, 265] width 1107 height 530
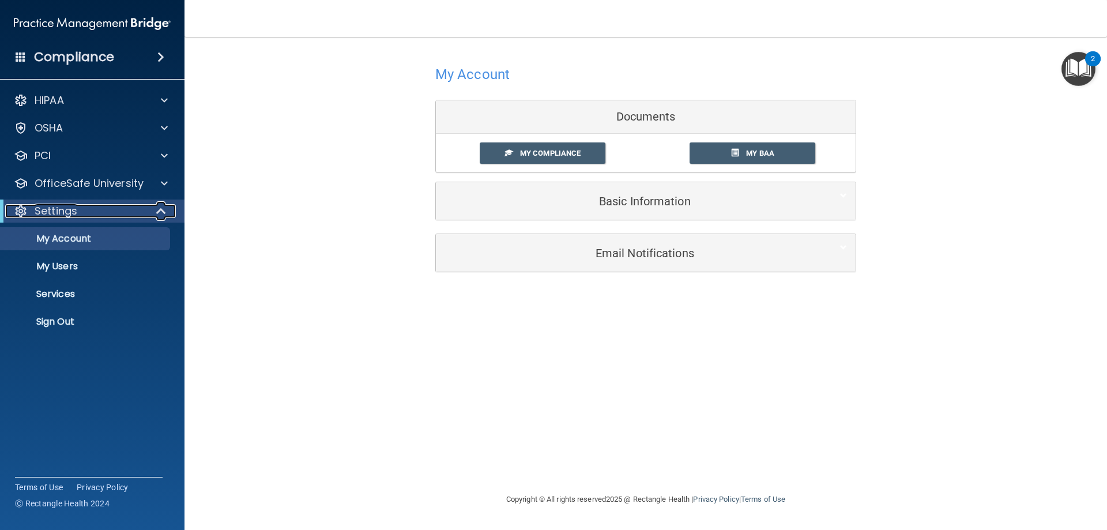
click at [159, 206] on span at bounding box center [162, 211] width 10 height 14
click at [161, 209] on span at bounding box center [163, 211] width 7 height 14
click at [175, 181] on div at bounding box center [162, 183] width 29 height 14
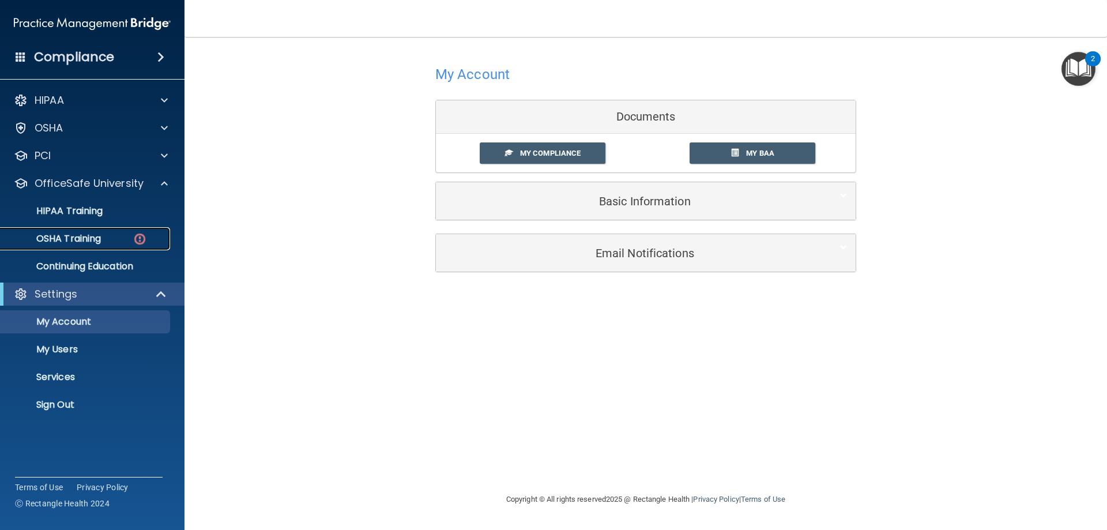
click at [142, 240] on img at bounding box center [140, 239] width 14 height 14
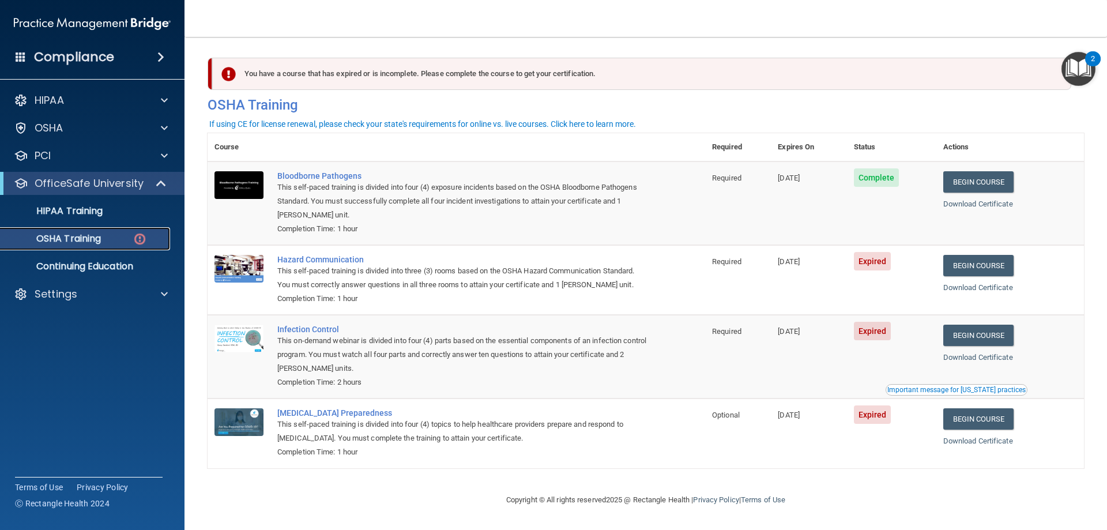
scroll to position [1, 0]
click at [988, 273] on link "Begin Course" at bounding box center [978, 265] width 70 height 21
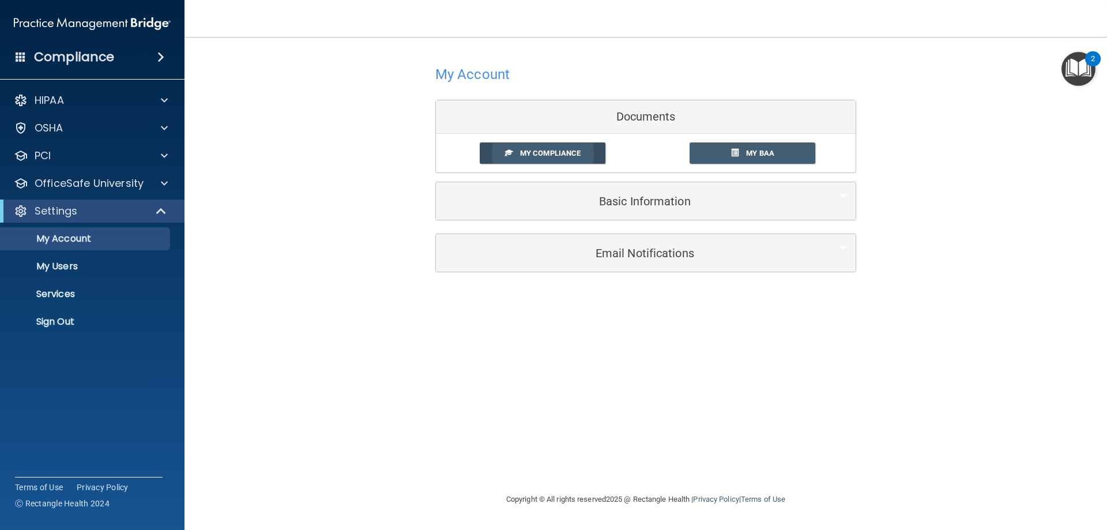
click at [551, 155] on span "My Compliance" at bounding box center [550, 153] width 61 height 9
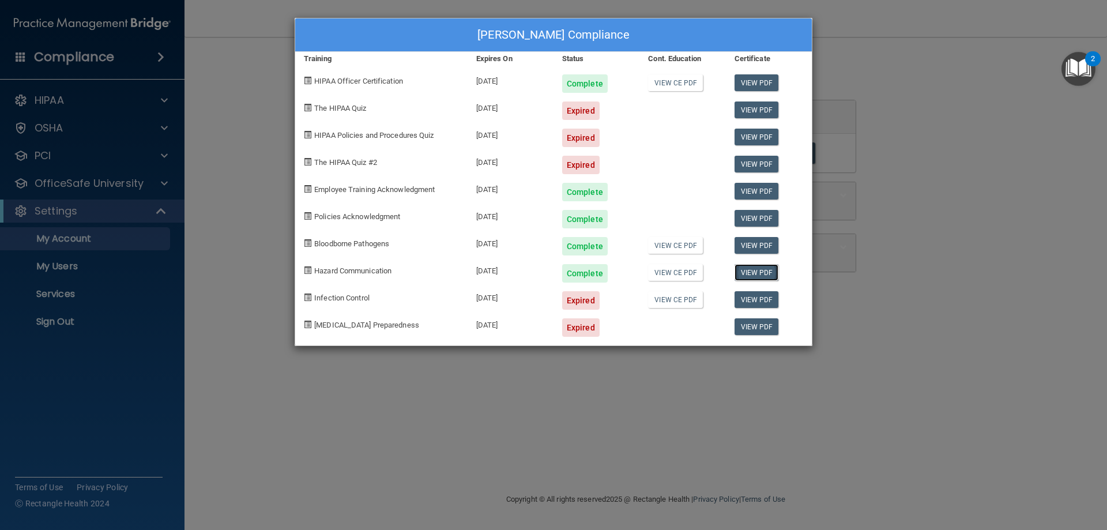
click at [760, 276] on link "View PDF" at bounding box center [757, 272] width 44 height 17
click at [887, 96] on div "[PERSON_NAME] Compliance Training Expires On Status Cont. Education Certificate…" at bounding box center [553, 265] width 1107 height 530
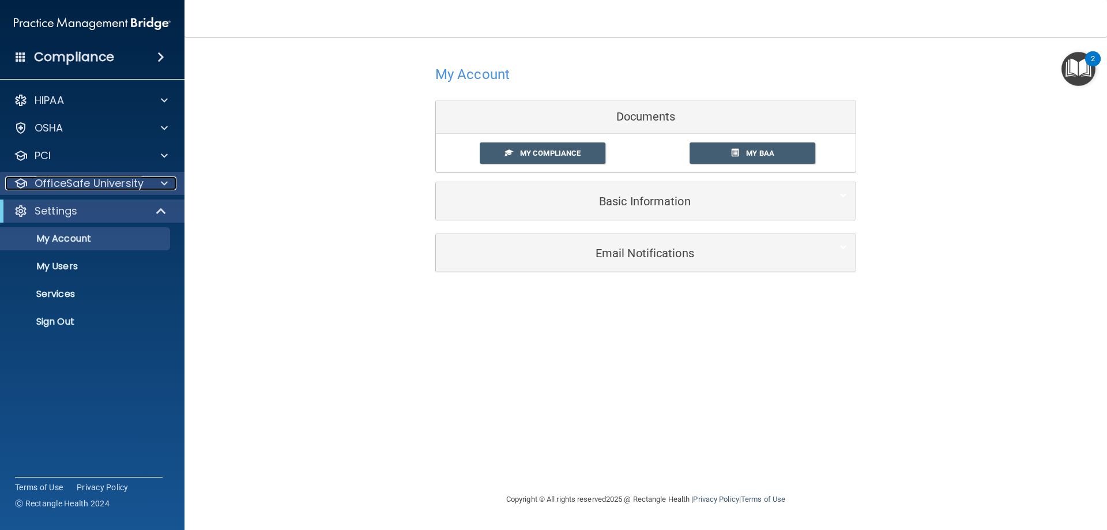
click at [155, 178] on div at bounding box center [162, 183] width 29 height 14
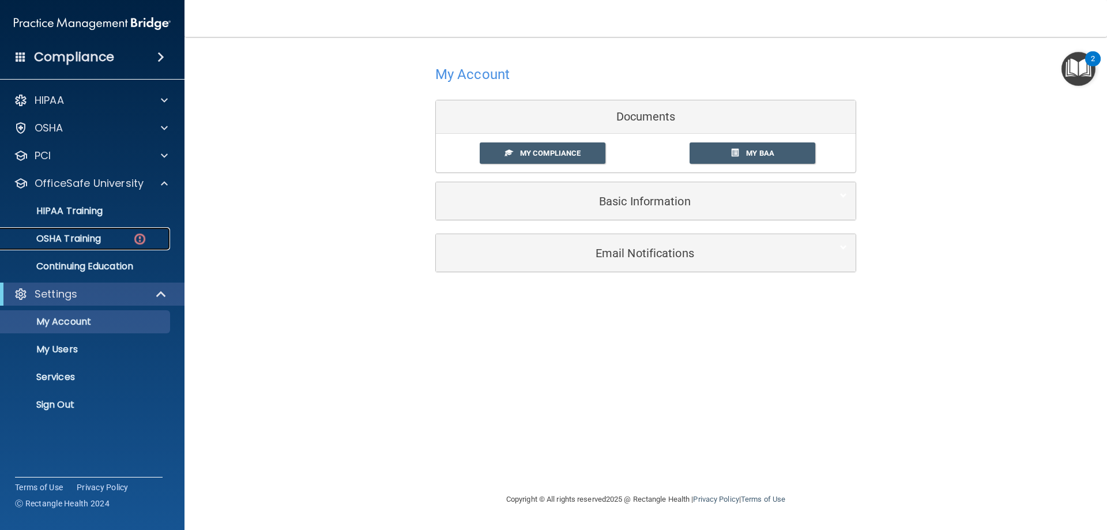
click at [141, 239] on img at bounding box center [140, 239] width 14 height 14
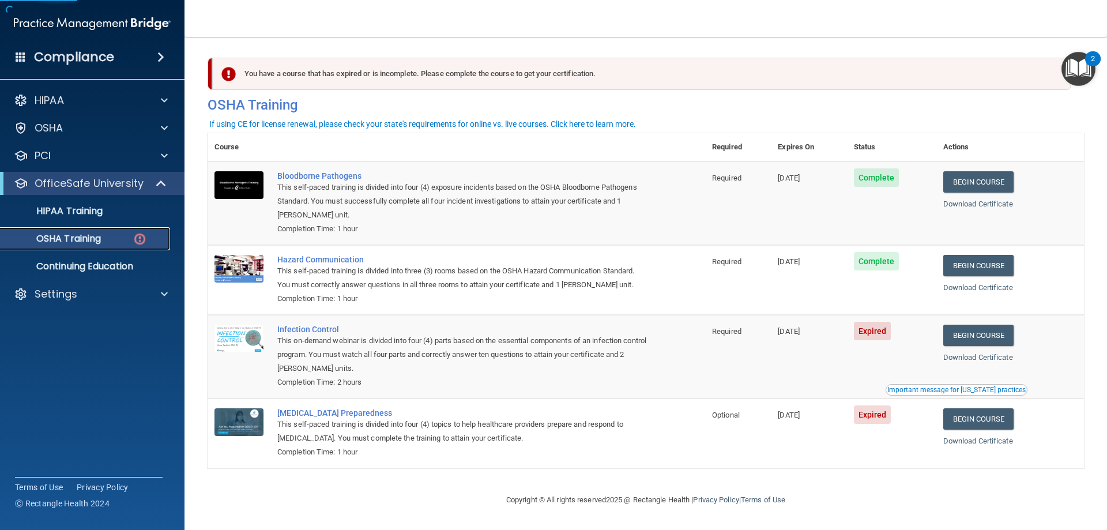
scroll to position [1, 0]
click at [982, 336] on link "Begin Course" at bounding box center [978, 335] width 70 height 21
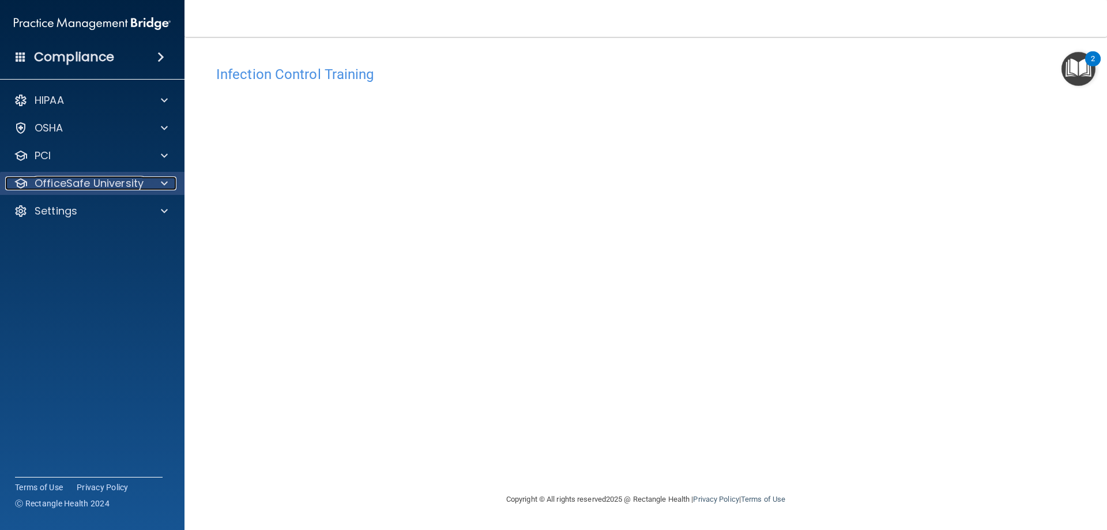
click at [170, 183] on div at bounding box center [162, 183] width 29 height 14
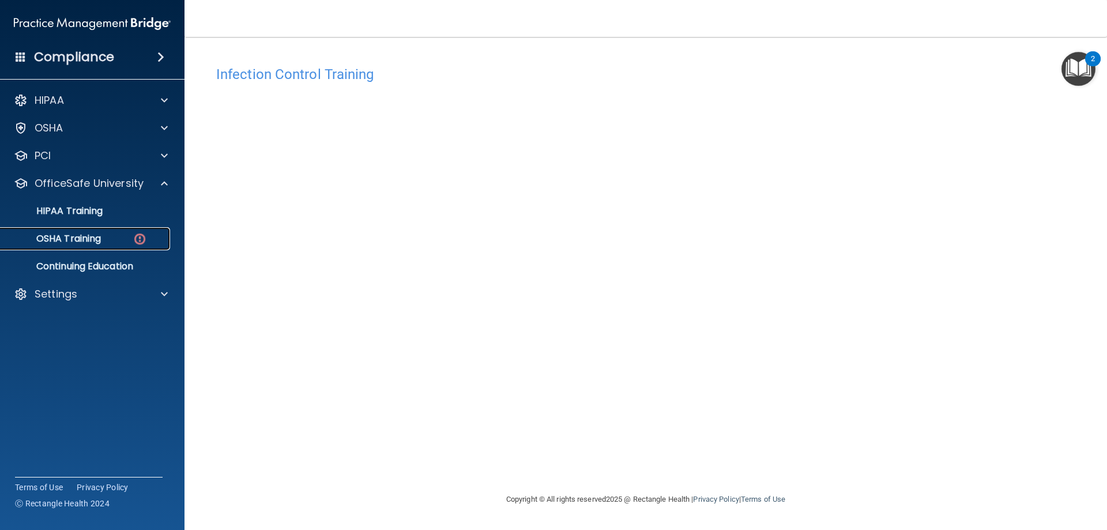
click at [143, 240] on img at bounding box center [140, 239] width 14 height 14
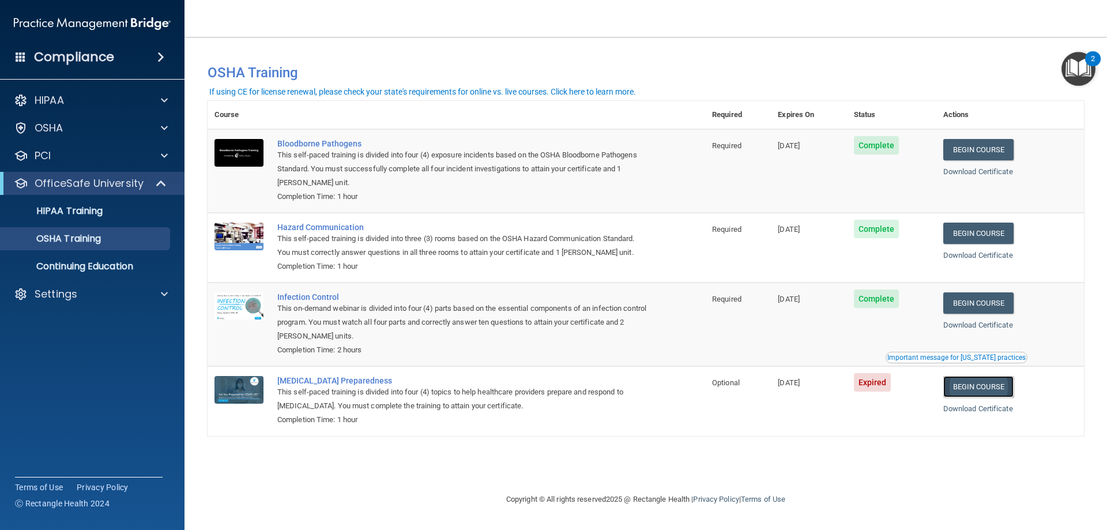
click at [991, 392] on link "Begin Course" at bounding box center [978, 386] width 70 height 21
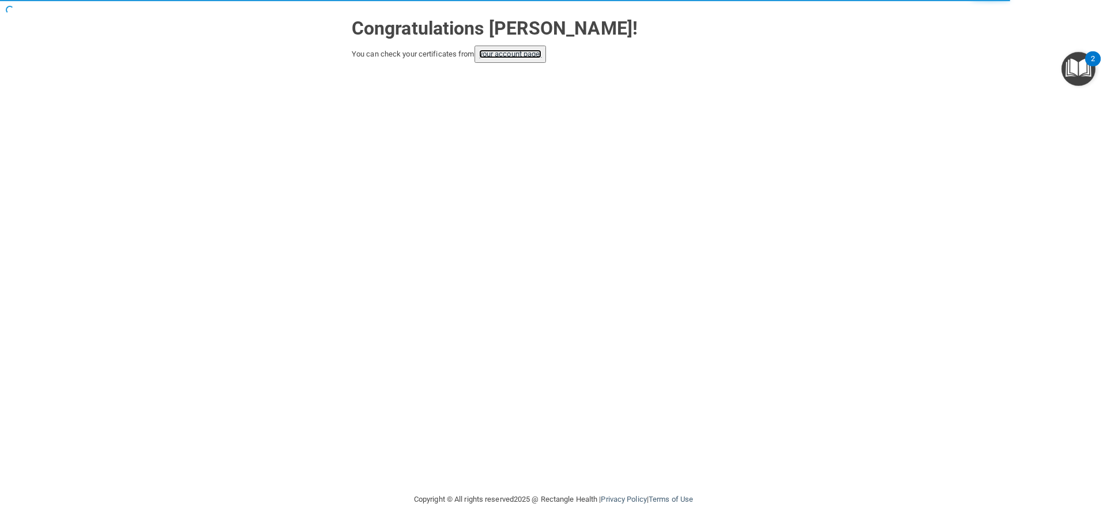
click at [530, 55] on link "your account page!" at bounding box center [510, 54] width 63 height 9
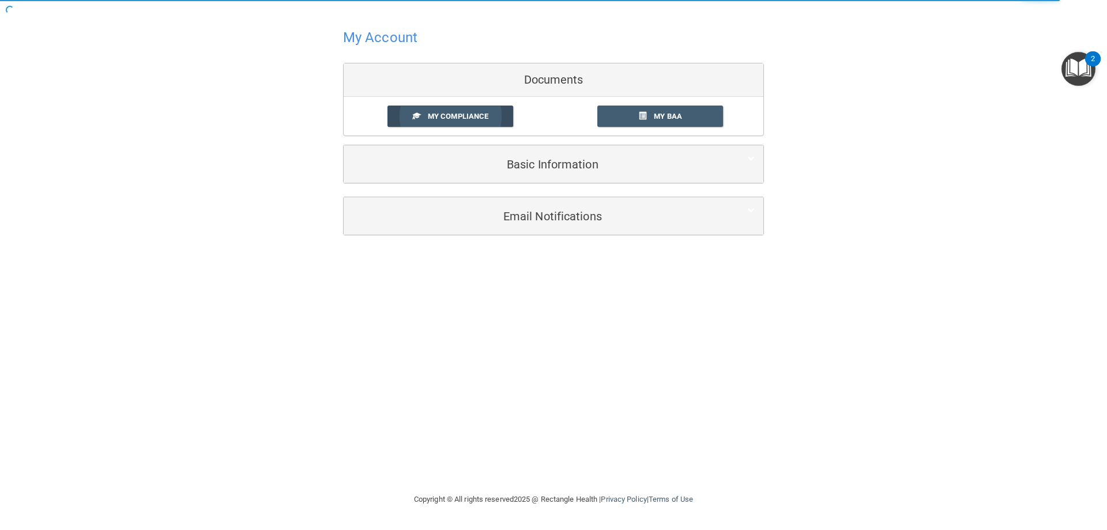
click at [466, 118] on span "My Compliance" at bounding box center [458, 116] width 61 height 9
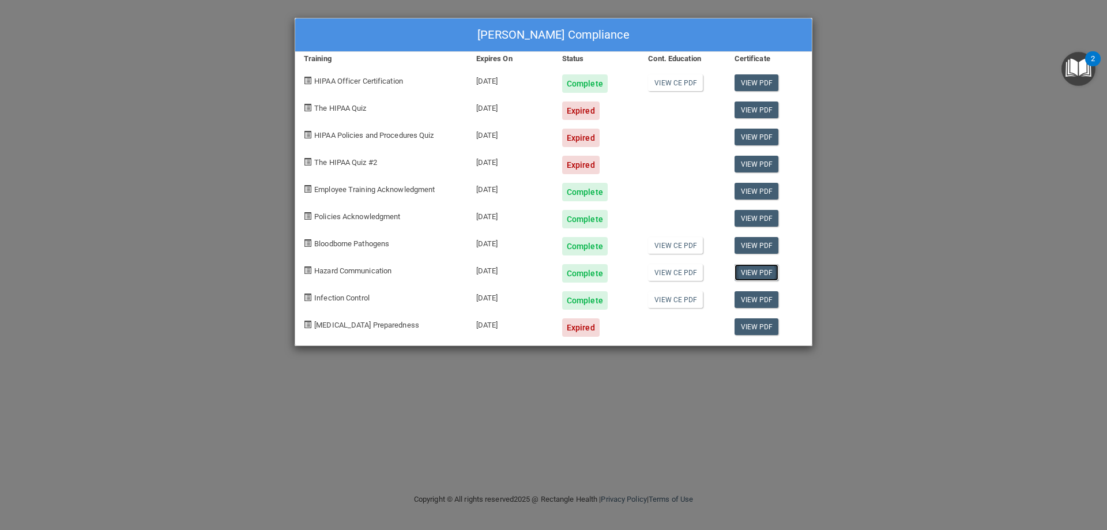
click at [767, 273] on link "View PDF" at bounding box center [757, 272] width 44 height 17
click at [756, 303] on link "View PDF" at bounding box center [757, 299] width 44 height 17
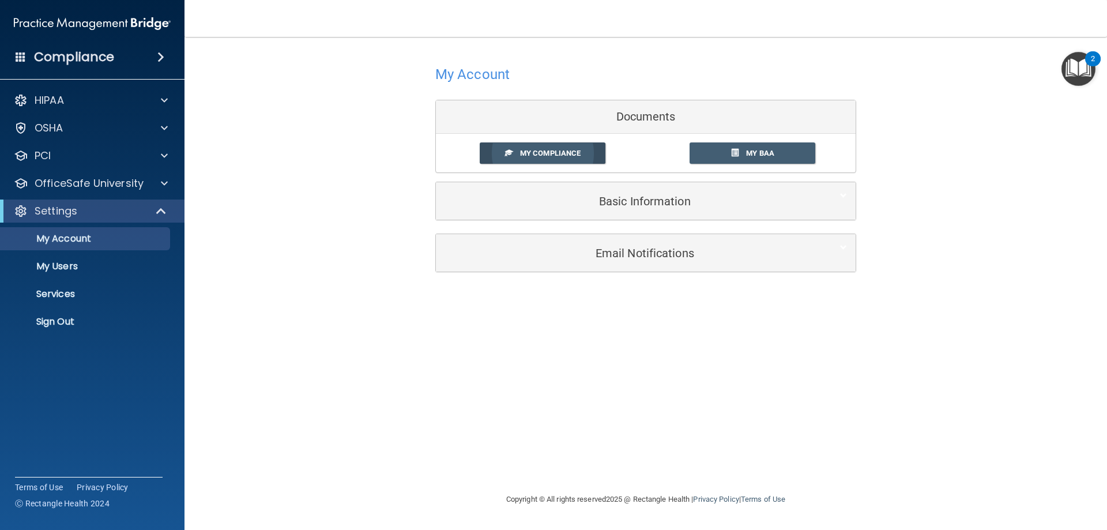
click at [568, 152] on span "My Compliance" at bounding box center [550, 153] width 61 height 9
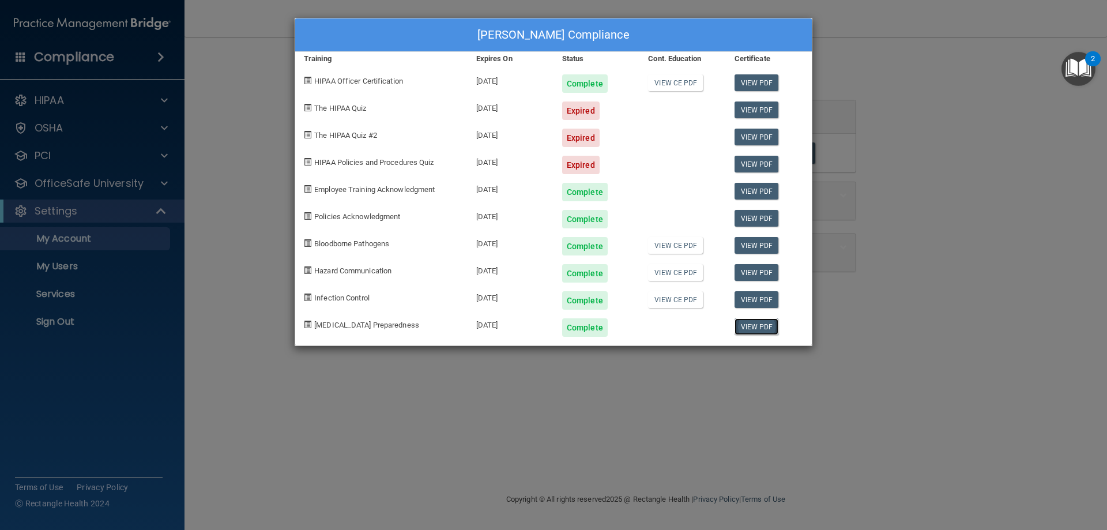
click at [757, 329] on link "View PDF" at bounding box center [757, 326] width 44 height 17
click at [982, 56] on div "Mikenzie Stanchfield's Compliance Training Expires On Status Cont. Education Ce…" at bounding box center [553, 265] width 1107 height 530
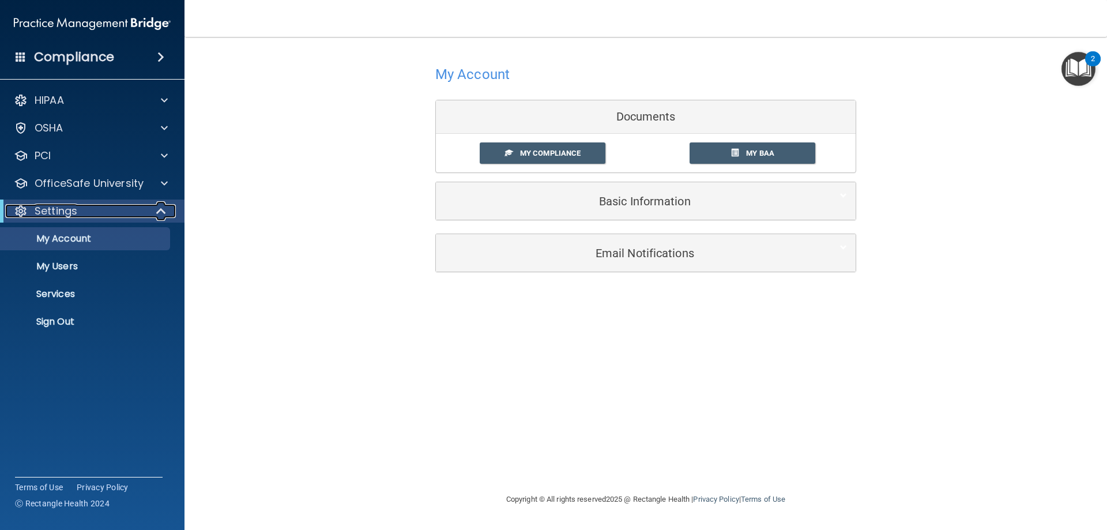
click at [157, 214] on span at bounding box center [162, 211] width 10 height 14
click at [157, 214] on div at bounding box center [162, 211] width 28 height 14
click at [165, 178] on span at bounding box center [164, 183] width 7 height 14
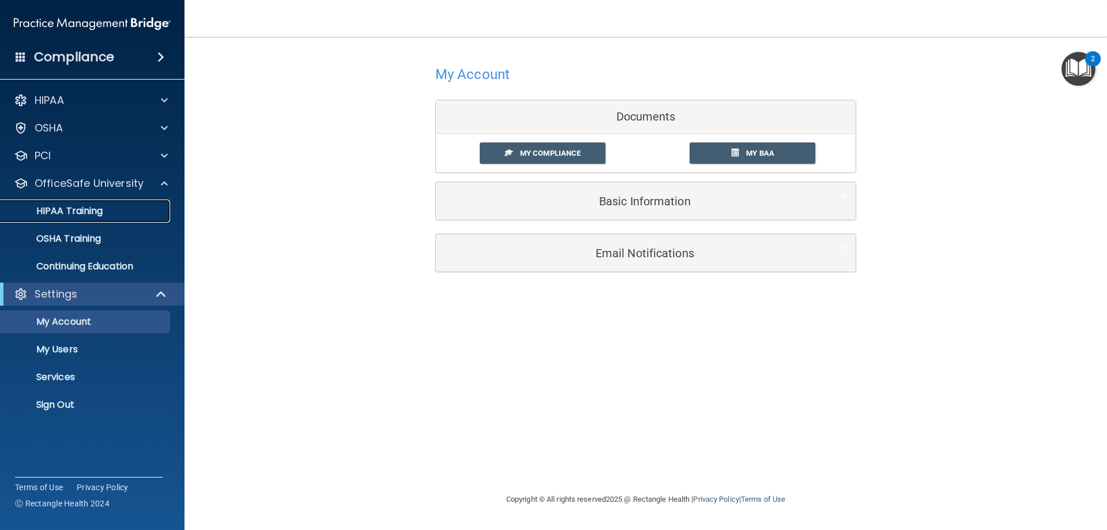
click at [102, 209] on p "HIPAA Training" at bounding box center [54, 211] width 95 height 12
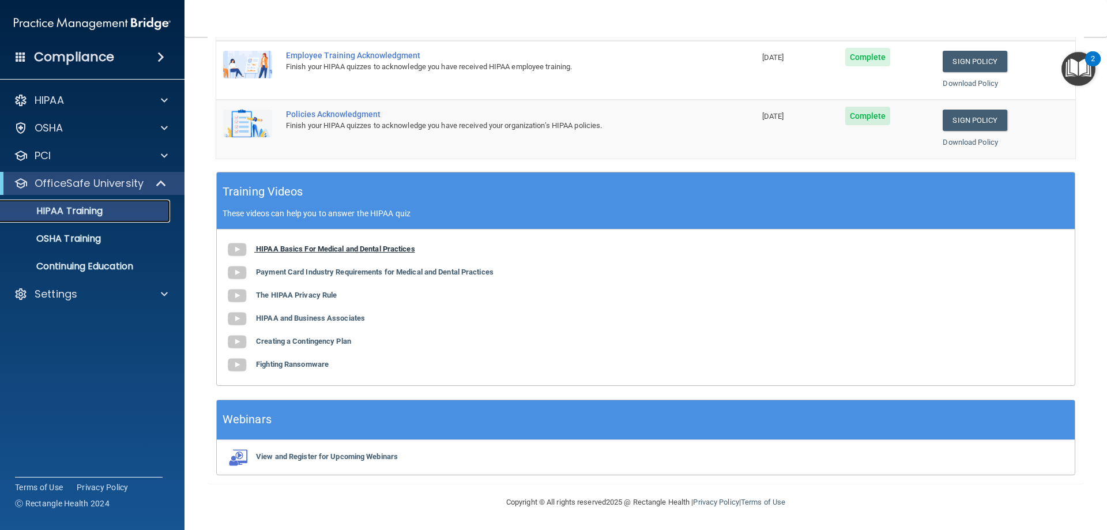
scroll to position [117, 0]
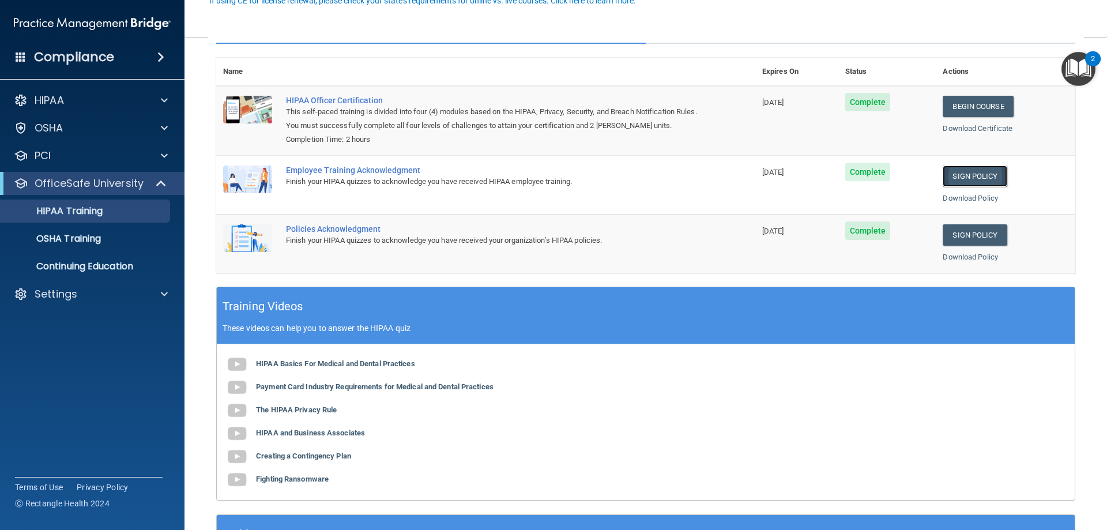
click at [957, 177] on link "Sign Policy" at bounding box center [975, 175] width 64 height 21
click at [953, 241] on link "Sign Policy" at bounding box center [975, 234] width 64 height 21
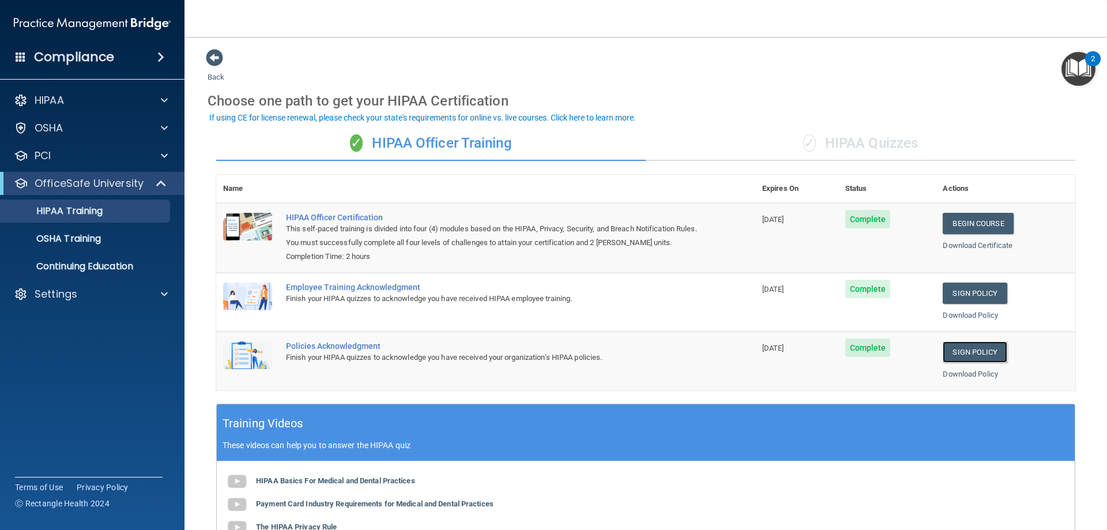
scroll to position [173, 0]
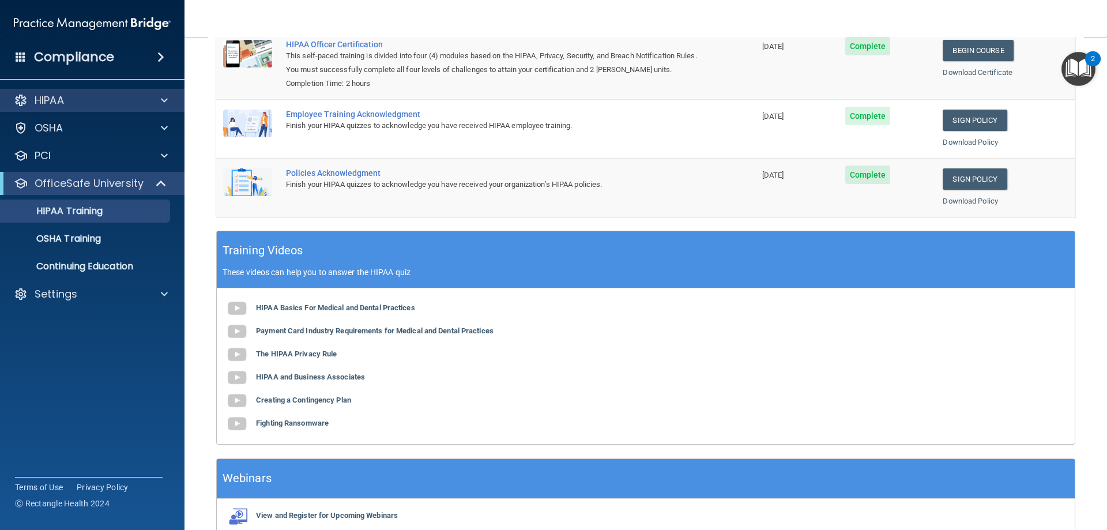
click at [159, 93] on div "HIPAA" at bounding box center [92, 100] width 185 height 23
click at [163, 101] on span at bounding box center [164, 100] width 7 height 14
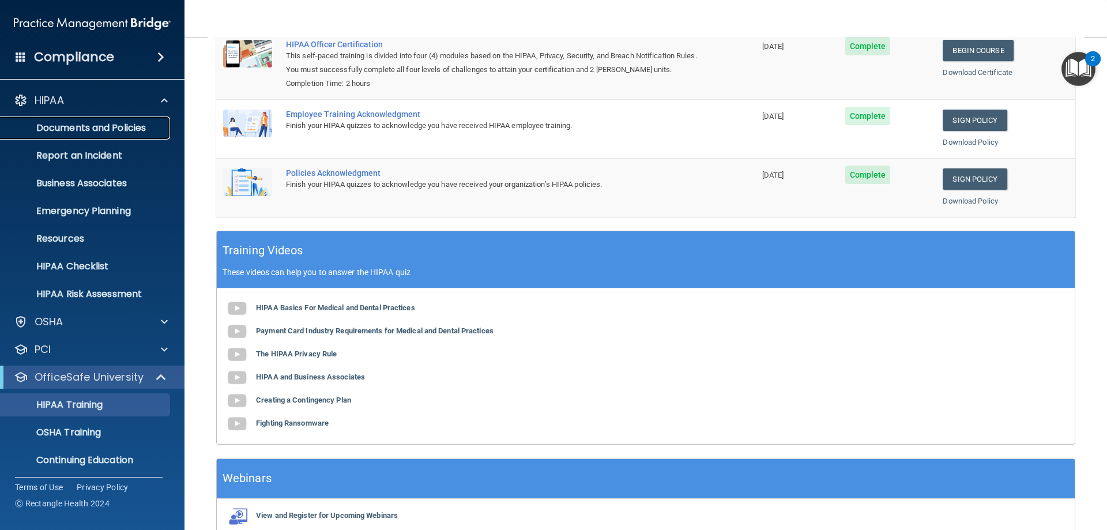
click at [142, 122] on p "Documents and Policies" at bounding box center [85, 128] width 157 height 12
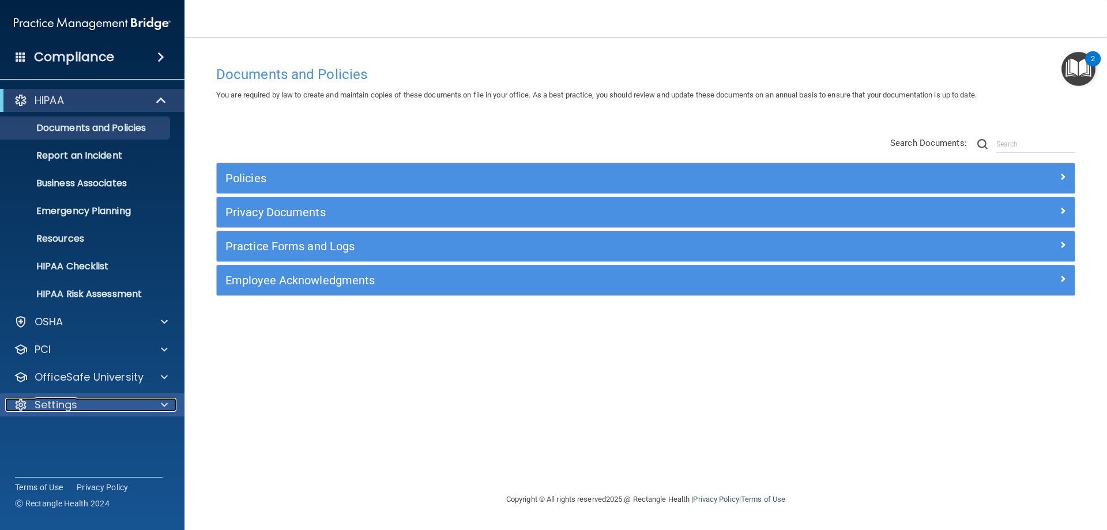
click at [92, 400] on div "Settings" at bounding box center [76, 405] width 143 height 14
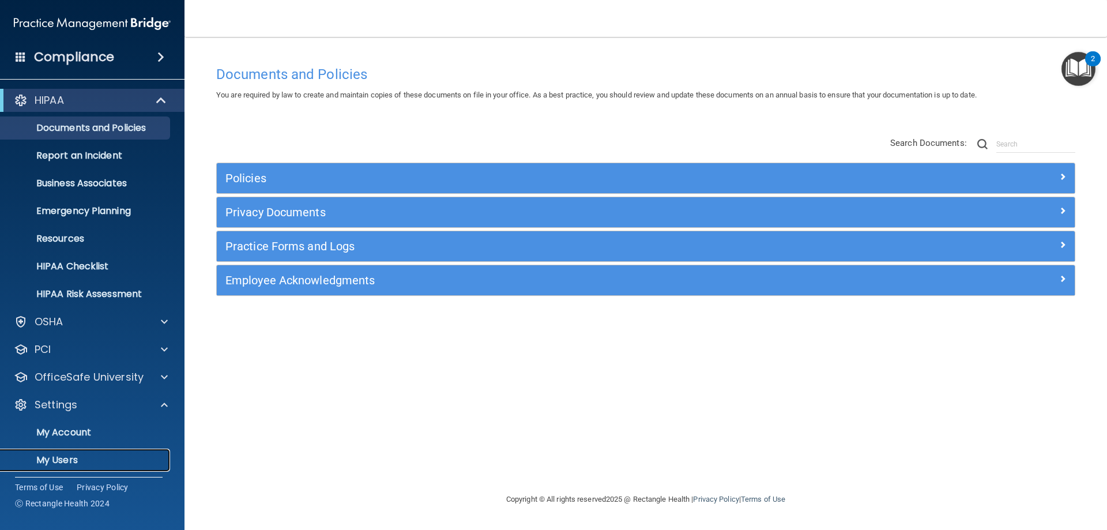
click at [70, 452] on link "My Users" at bounding box center [79, 460] width 182 height 23
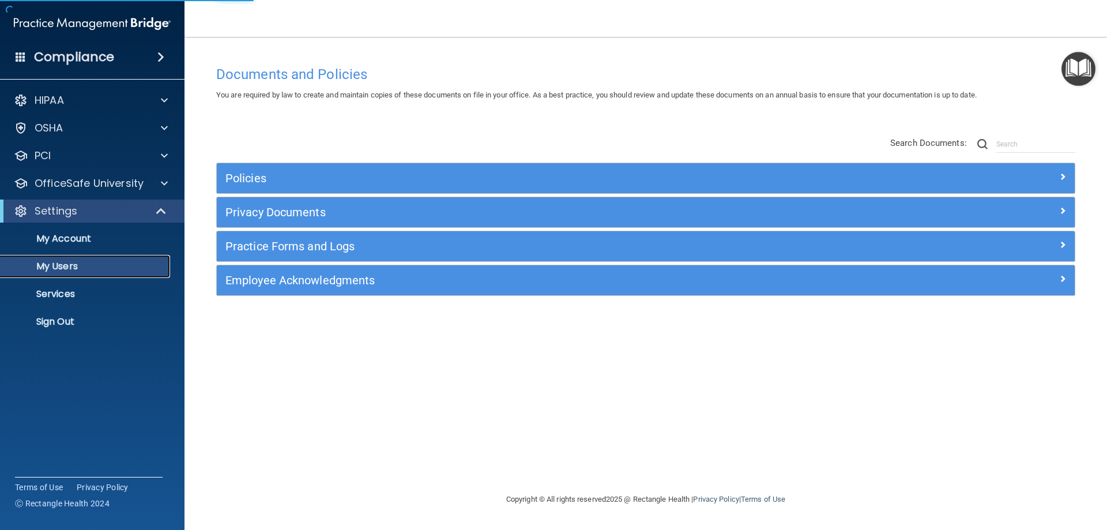
select select "20"
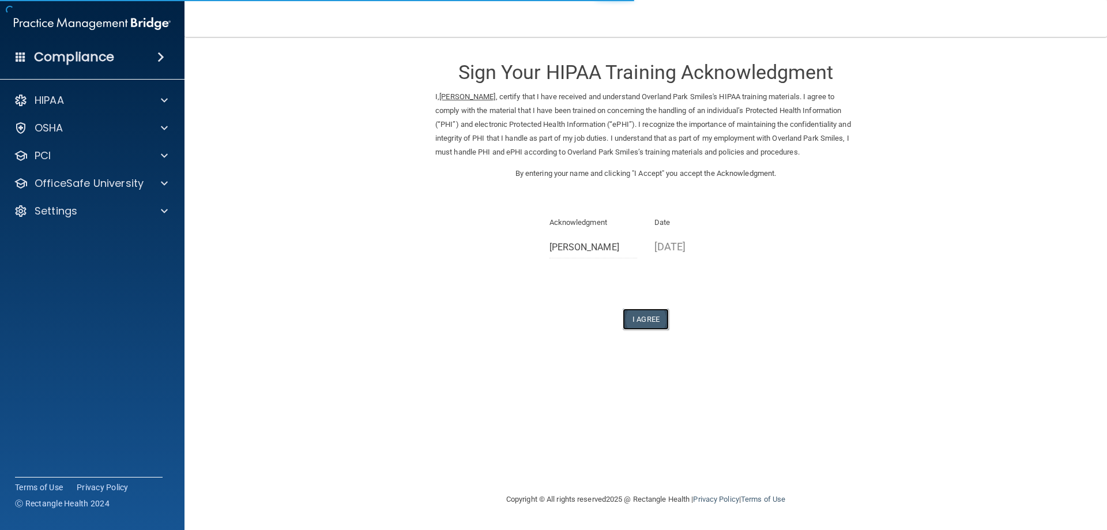
click at [639, 330] on button "I Agree" at bounding box center [646, 318] width 46 height 21
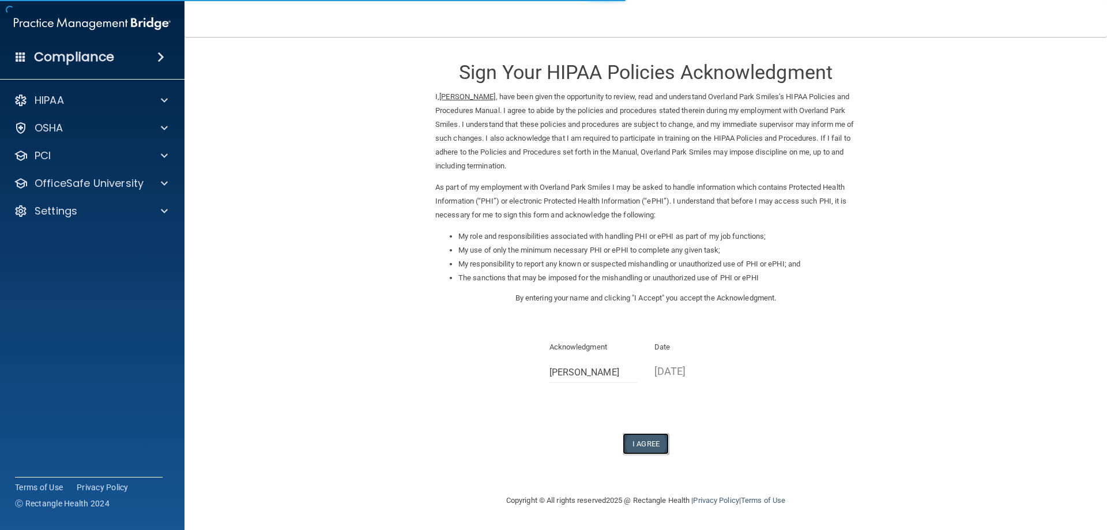
click at [643, 442] on button "I Agree" at bounding box center [646, 443] width 46 height 21
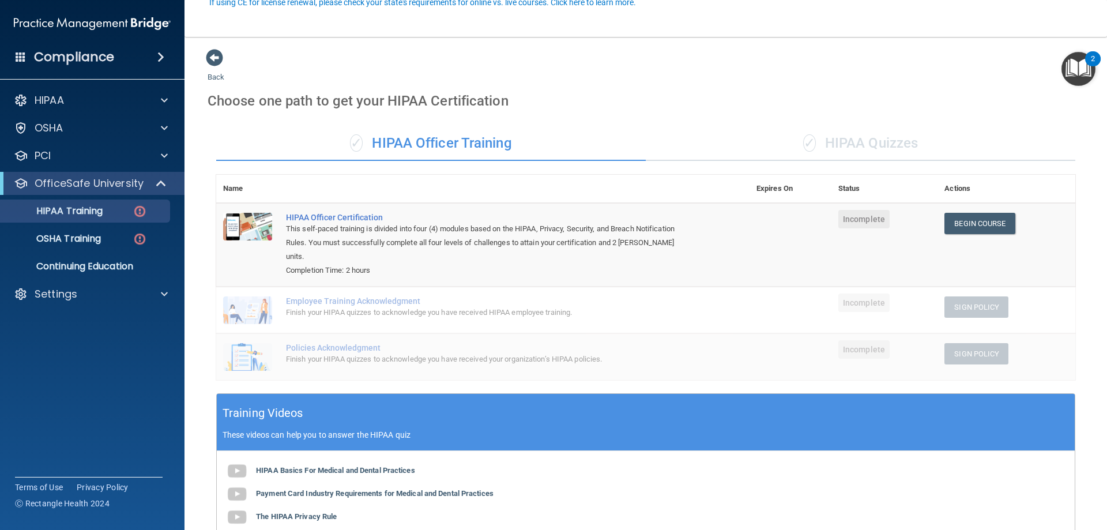
scroll to position [115, 0]
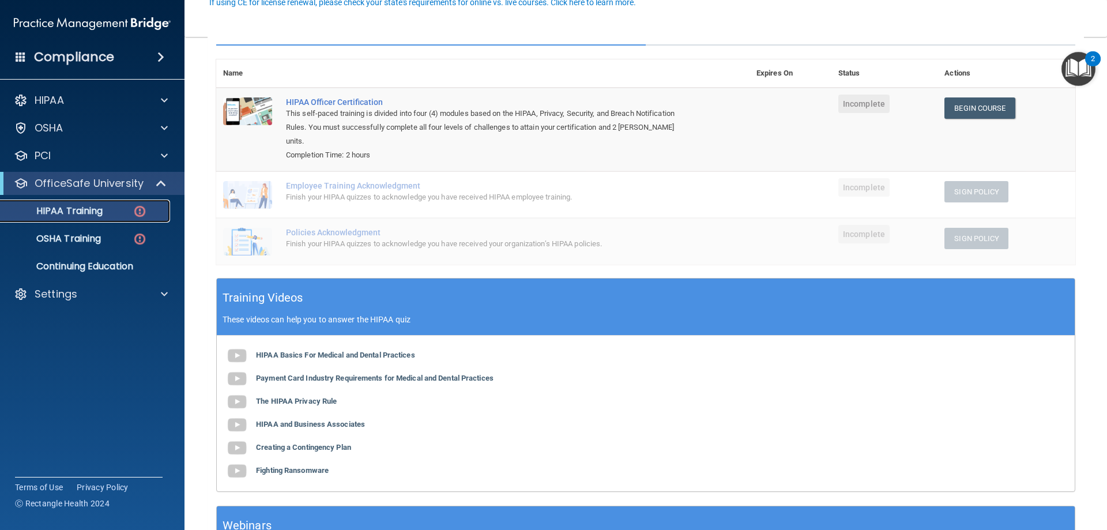
click at [134, 213] on img at bounding box center [140, 211] width 14 height 14
click at [146, 208] on img at bounding box center [140, 211] width 14 height 14
click at [98, 210] on p "HIPAA Training" at bounding box center [54, 211] width 95 height 12
click at [63, 239] on p "OSHA Training" at bounding box center [53, 239] width 93 height 12
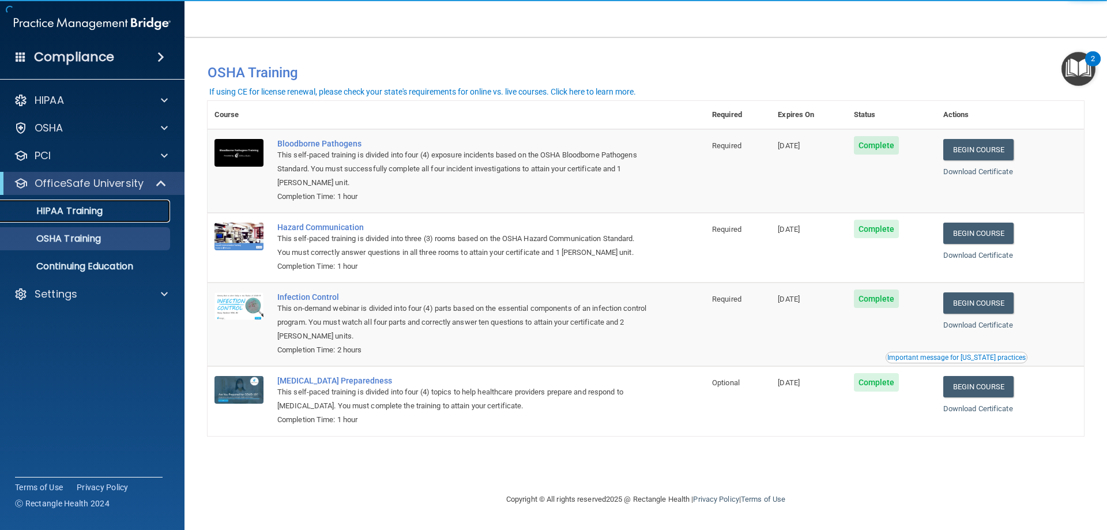
click at [97, 216] on p "HIPAA Training" at bounding box center [54, 211] width 95 height 12
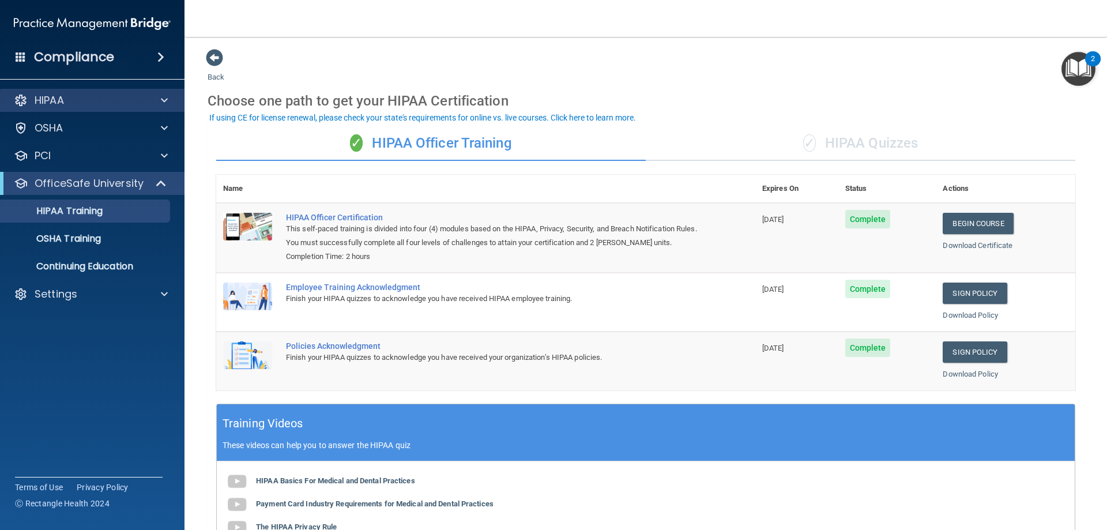
click at [128, 110] on div "HIPAA" at bounding box center [92, 100] width 185 height 23
click at [164, 101] on span at bounding box center [164, 100] width 7 height 14
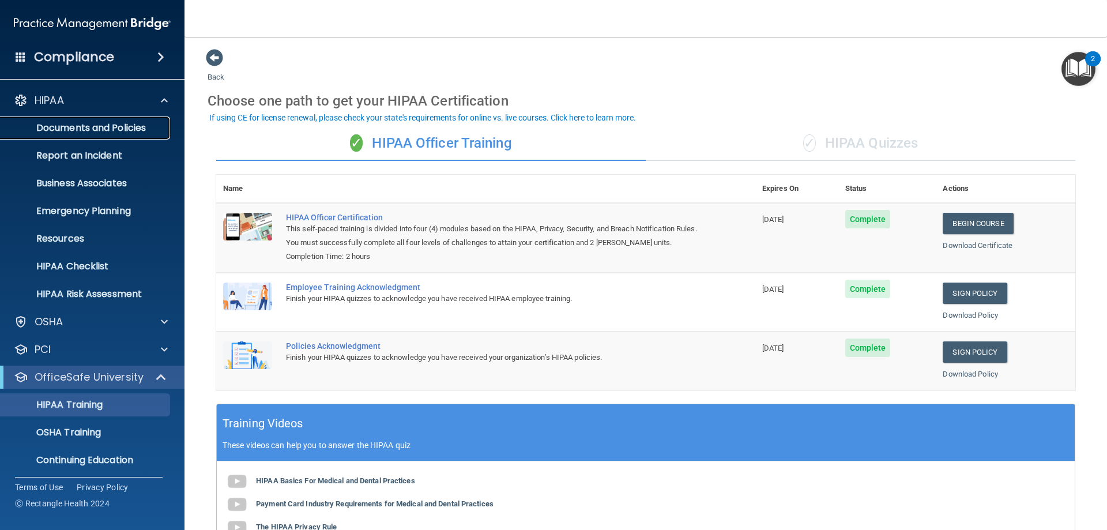
click at [145, 122] on p "Documents and Policies" at bounding box center [85, 128] width 157 height 12
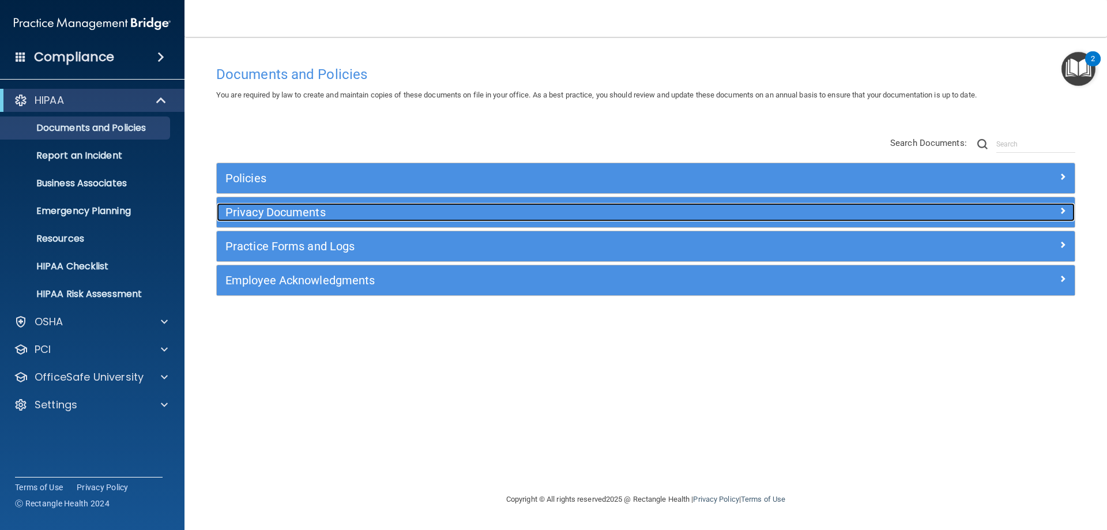
click at [1056, 212] on div at bounding box center [967, 210] width 214 height 14
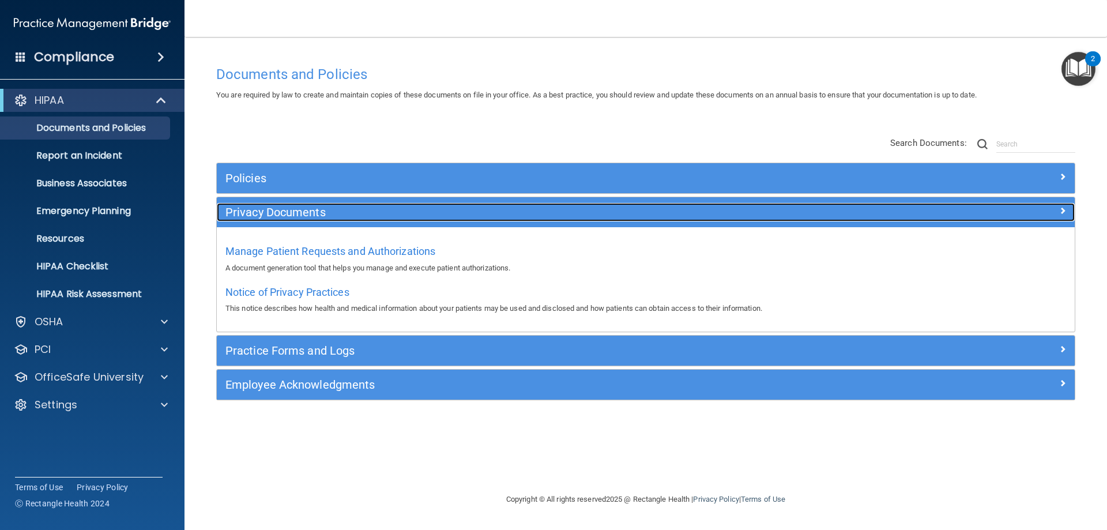
click at [1056, 212] on div at bounding box center [967, 210] width 214 height 14
